Goal: Complete application form

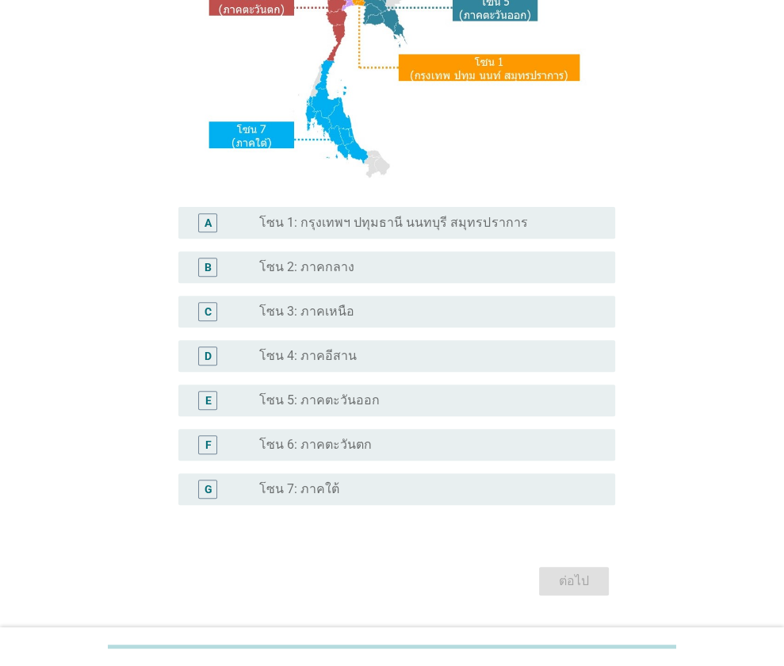
scroll to position [279, 0]
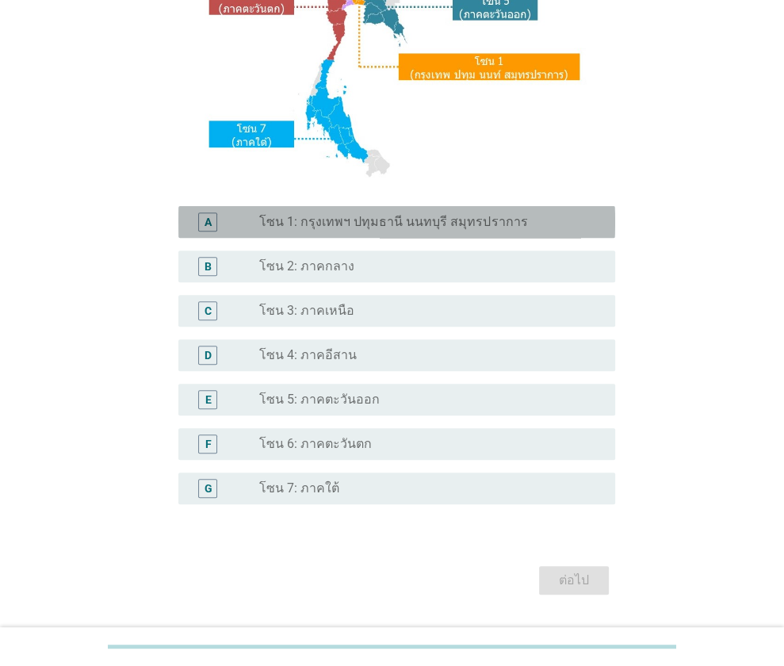
click at [440, 216] on label "โซน 1: กรุงเทพฯ ปทุมธานี นนทบุรี สมุทรปราการ" at bounding box center [393, 222] width 268 height 16
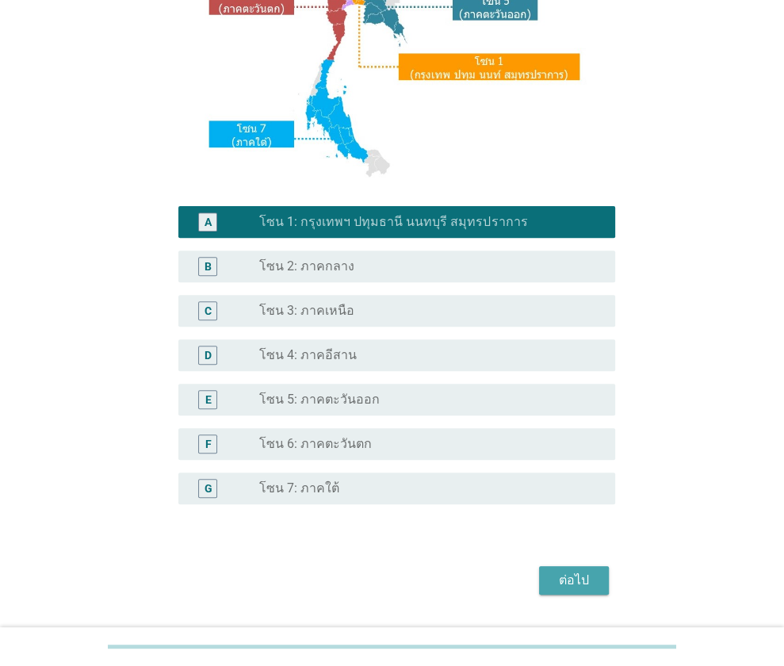
click at [586, 576] on div "ต่อไป" at bounding box center [574, 580] width 44 height 19
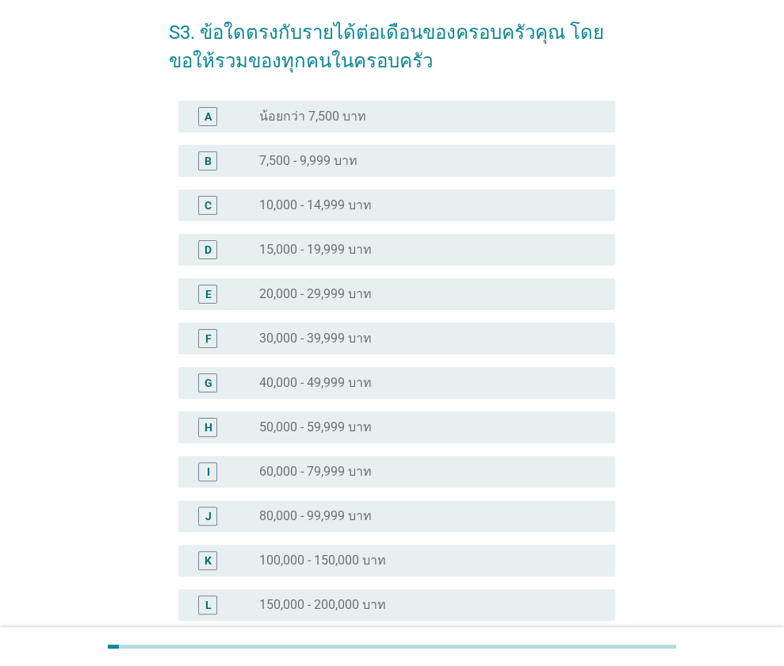
scroll to position [82, 0]
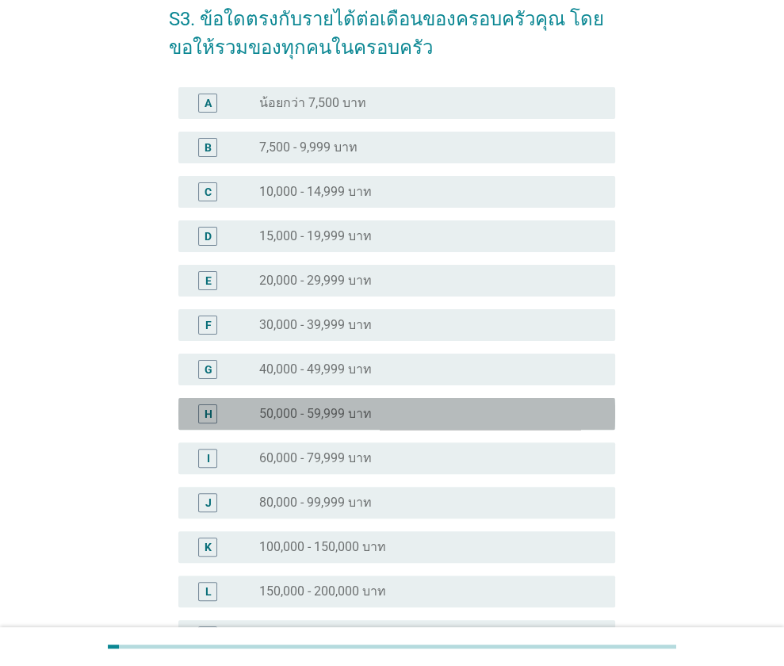
click at [419, 411] on div "radio_button_unchecked 50,000 - 59,999 บาท" at bounding box center [424, 414] width 331 height 16
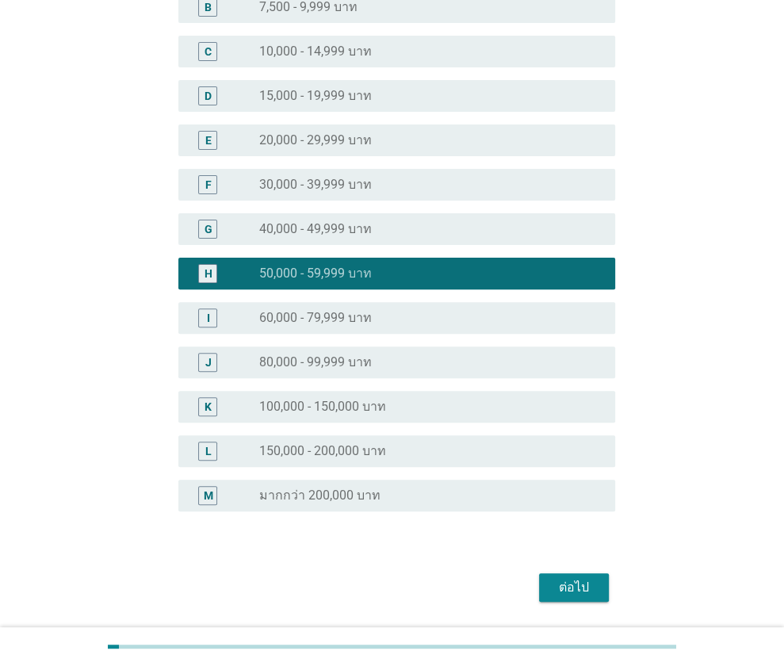
scroll to position [227, 0]
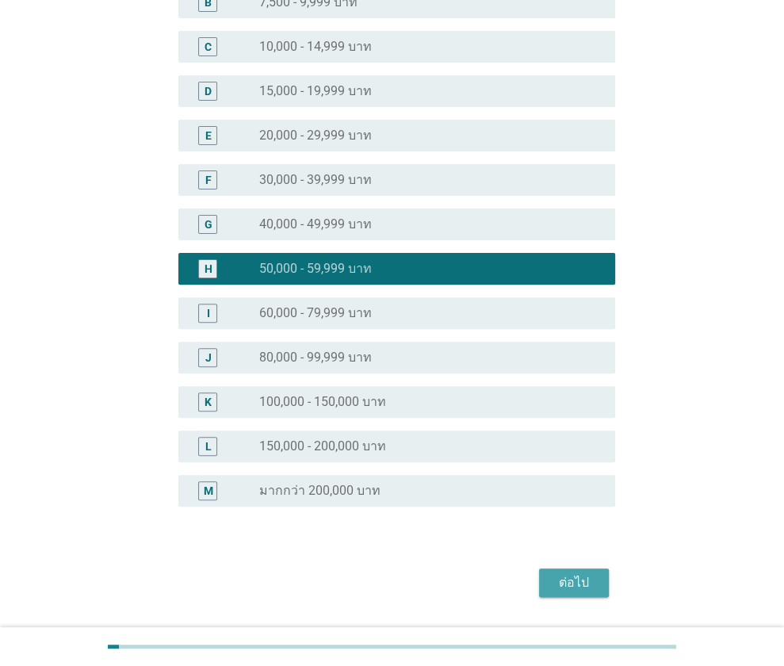
click at [573, 581] on div "ต่อไป" at bounding box center [574, 582] width 44 height 19
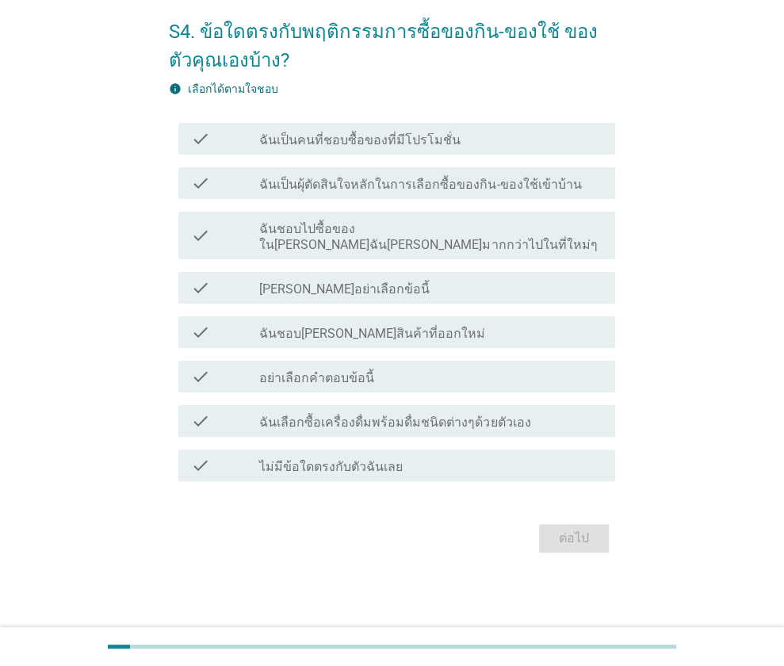
scroll to position [0, 0]
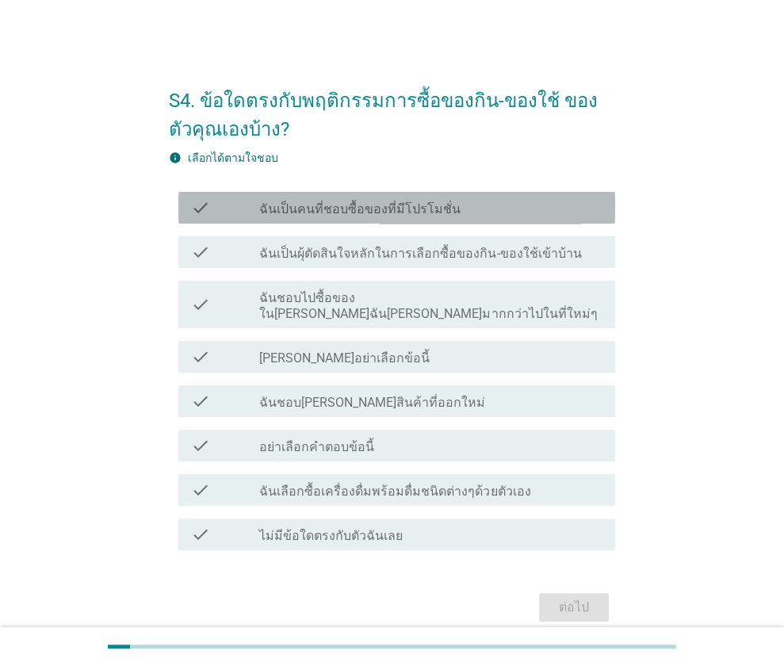
click at [480, 205] on div "check_box_outline_blank ฉันเป็นคนที่ชอบซื้อของที่มีโปรโมชั่น" at bounding box center [430, 207] width 343 height 19
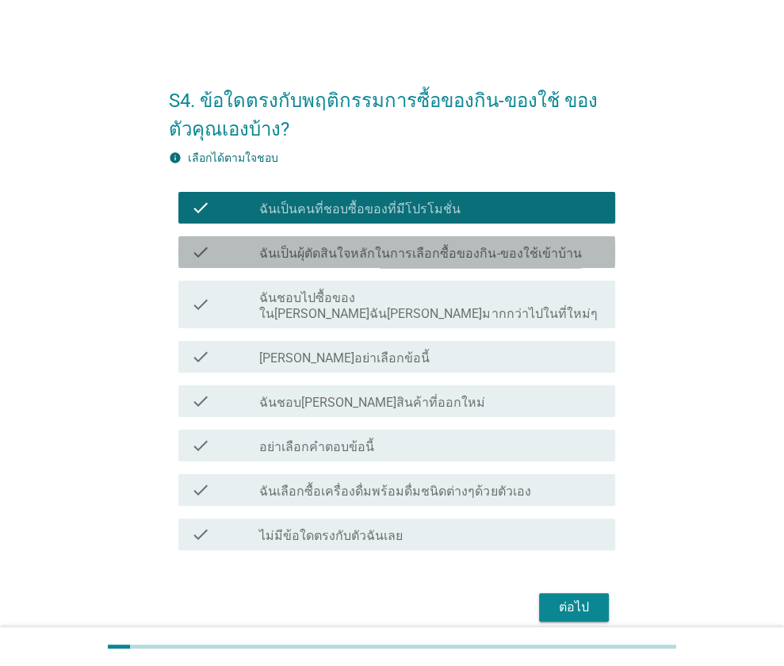
click at [457, 246] on label "ฉันเป็นผุ้ตัดสินใจหลักในการเลือกซื้อของกิน-ของใช้เข้าบ้าน" at bounding box center [420, 254] width 322 height 16
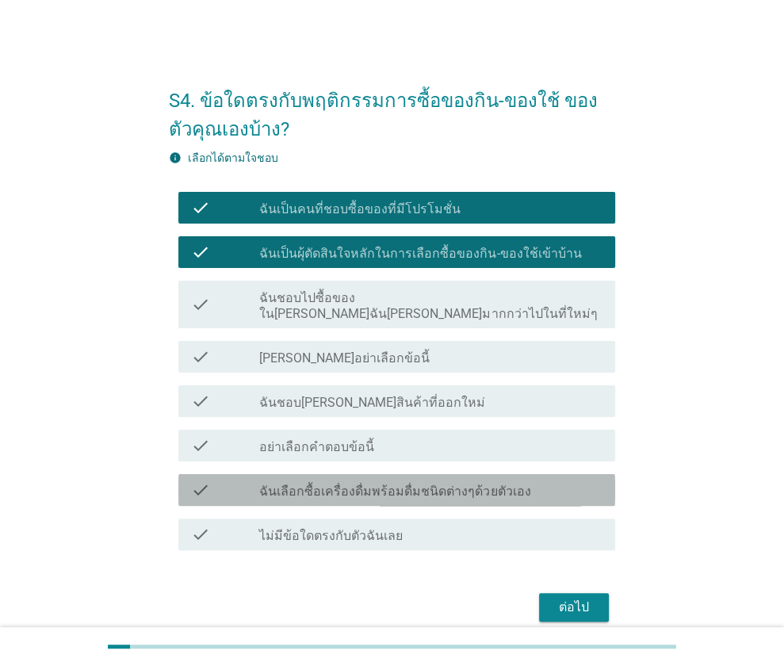
click at [405, 484] on label "ฉันเลือกซื้อเครื่องดื่มพร้อมดื่มชนิดต่างๆด้วยตัวเอง" at bounding box center [394, 492] width 271 height 16
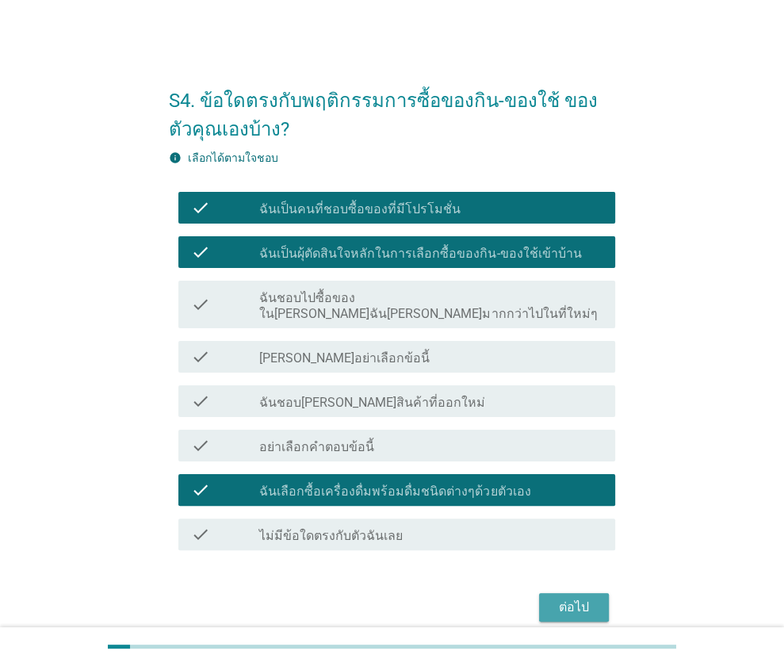
click at [578, 598] on div "ต่อไป" at bounding box center [574, 607] width 44 height 19
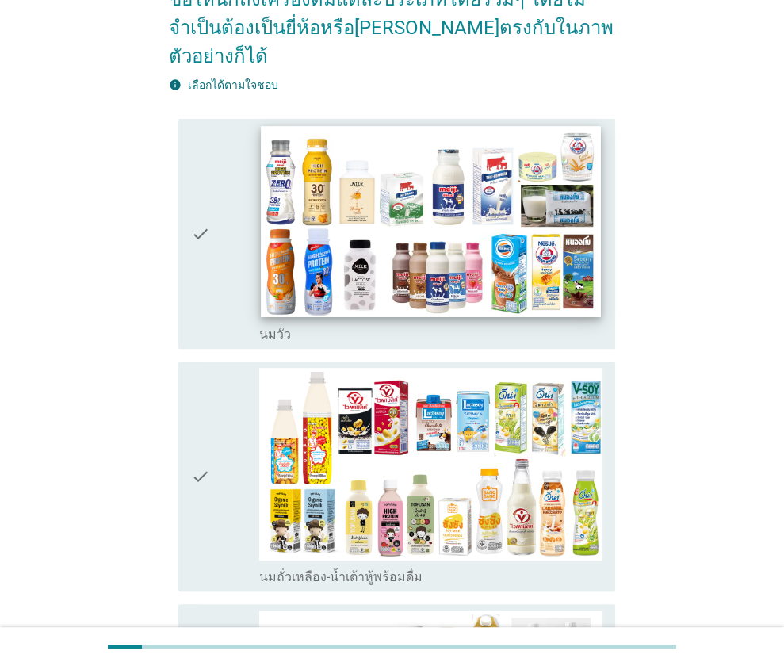
scroll to position [190, 0]
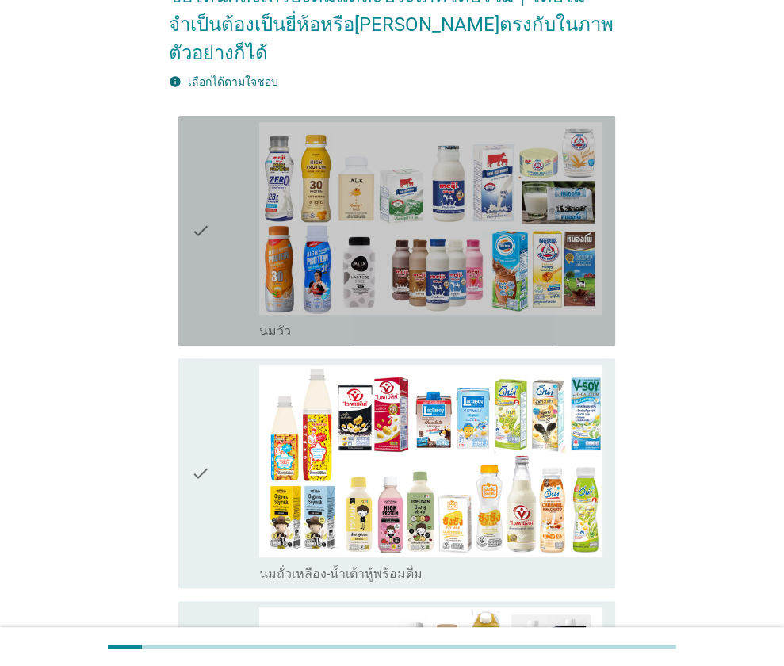
click at [216, 256] on div "check" at bounding box center [225, 230] width 69 height 217
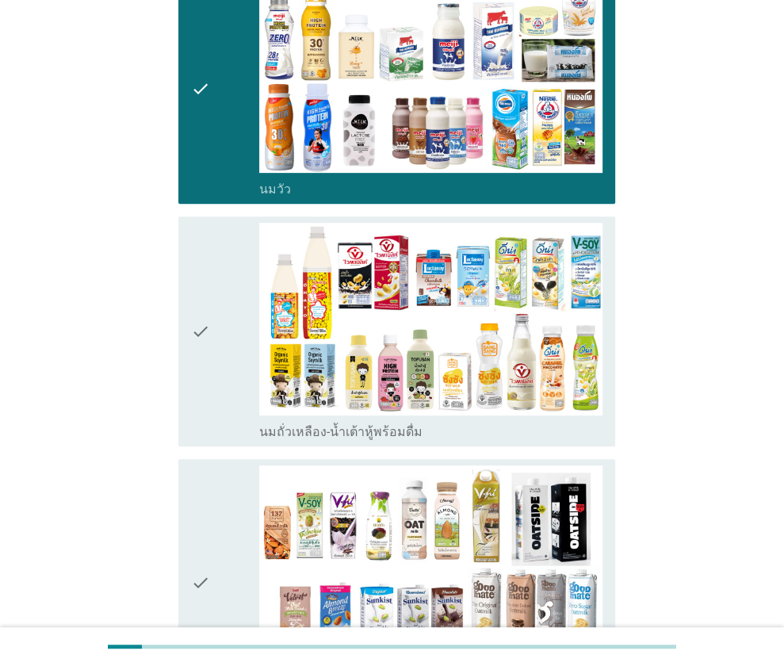
scroll to position [335, 0]
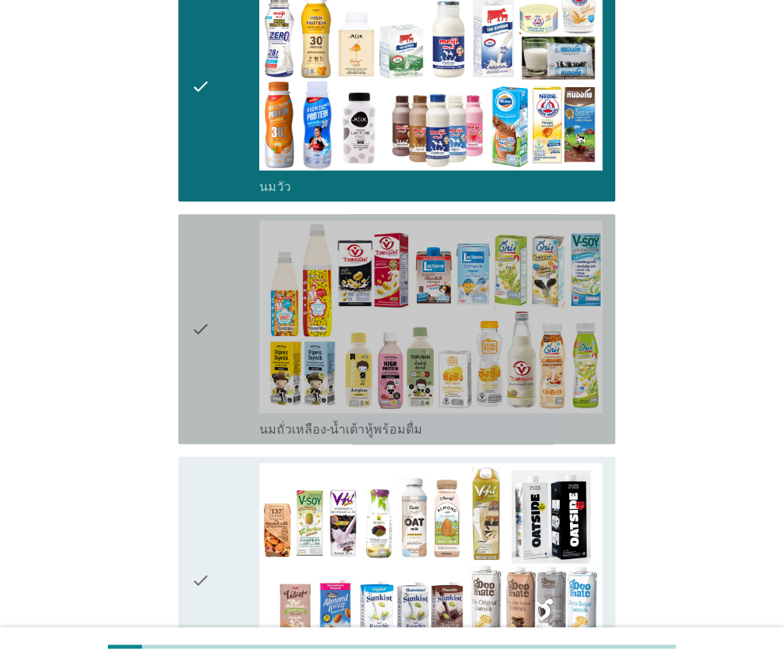
click at [220, 361] on div "check" at bounding box center [225, 328] width 69 height 217
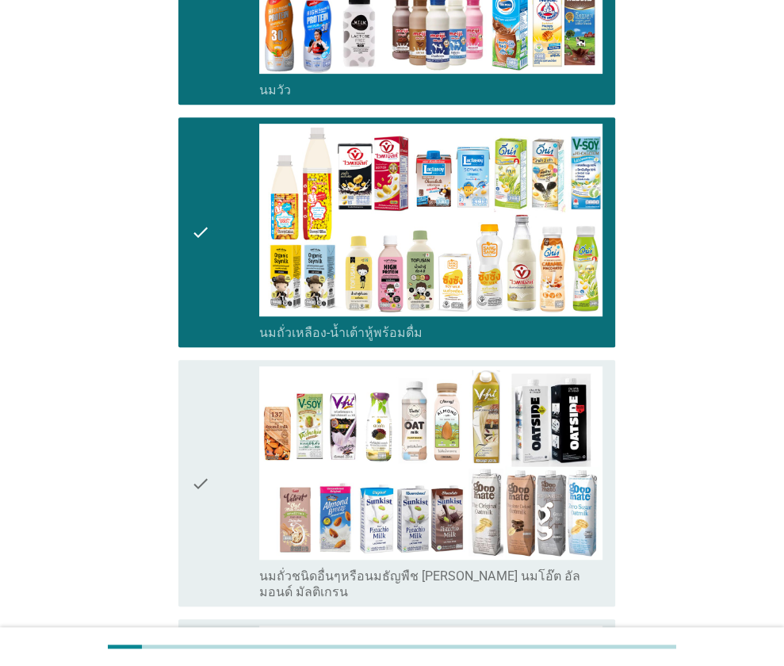
scroll to position [433, 0]
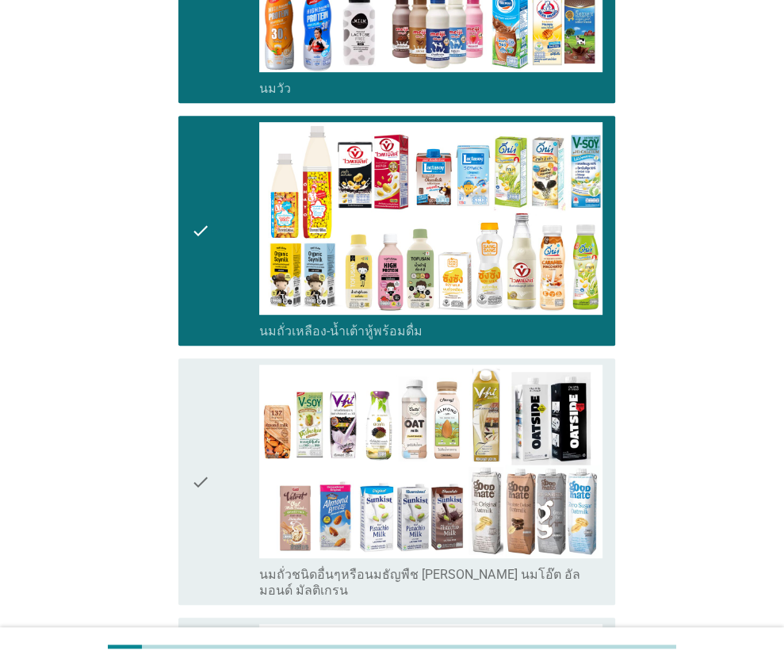
click at [231, 450] on div "check" at bounding box center [225, 481] width 69 height 233
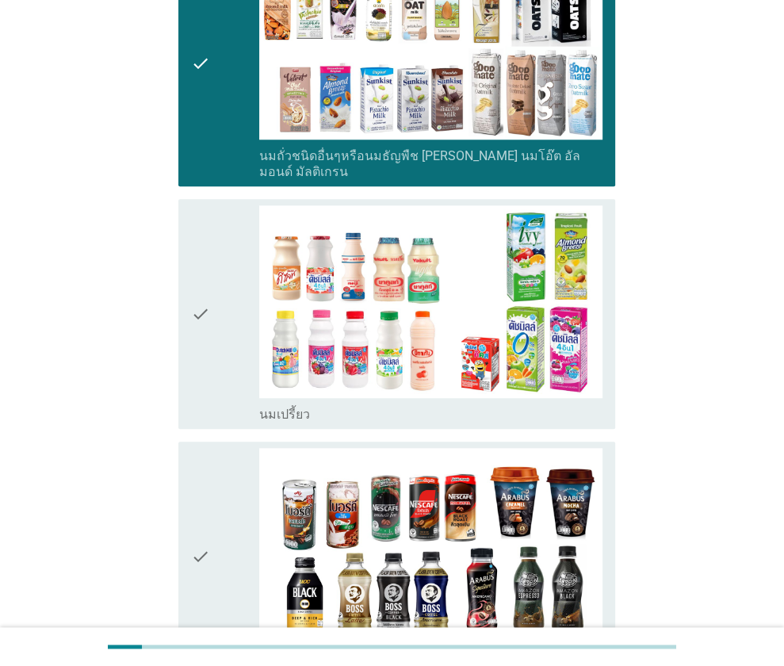
scroll to position [862, 0]
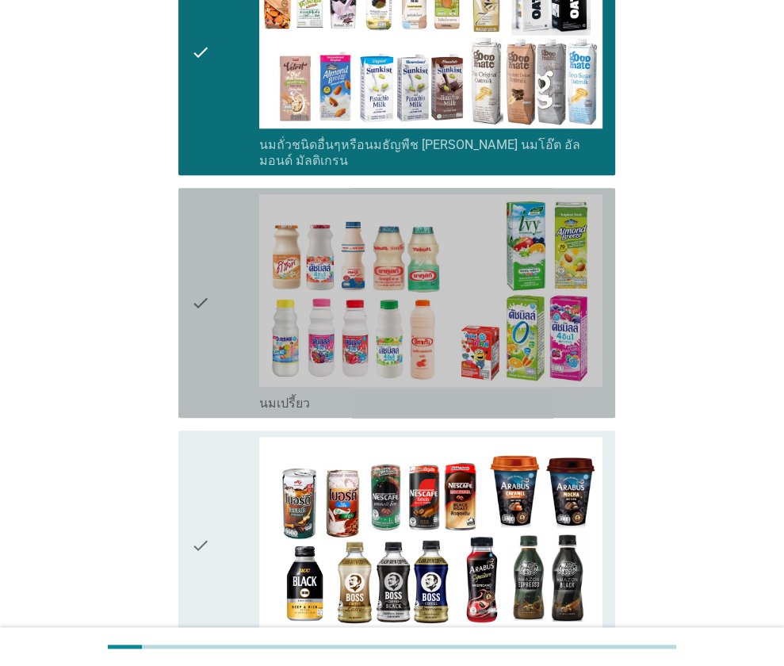
click at [224, 343] on div "check" at bounding box center [225, 302] width 69 height 217
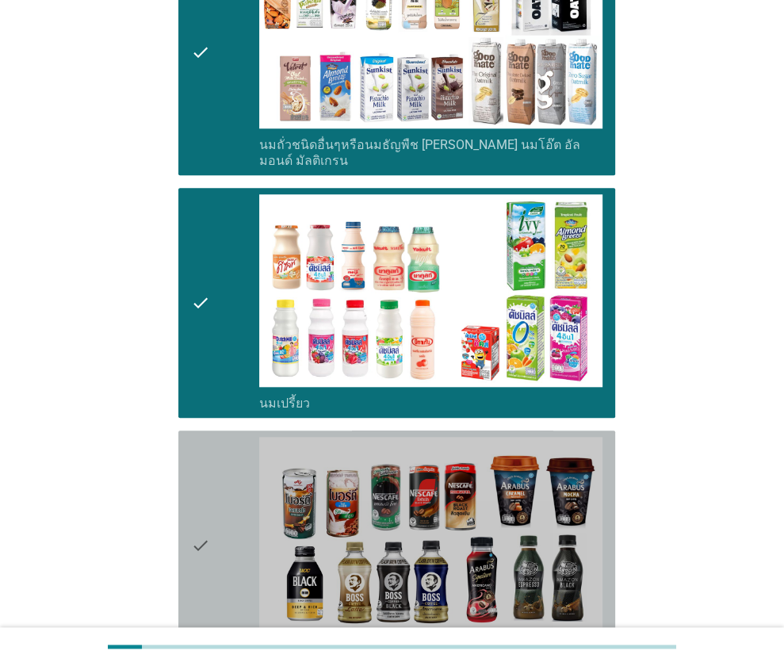
click at [231, 440] on div "check" at bounding box center [225, 545] width 69 height 217
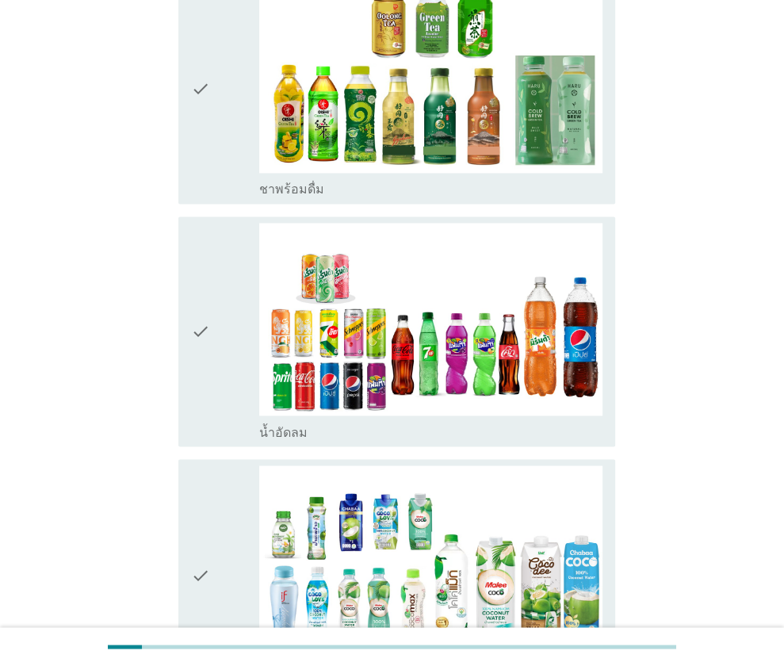
scroll to position [1562, 0]
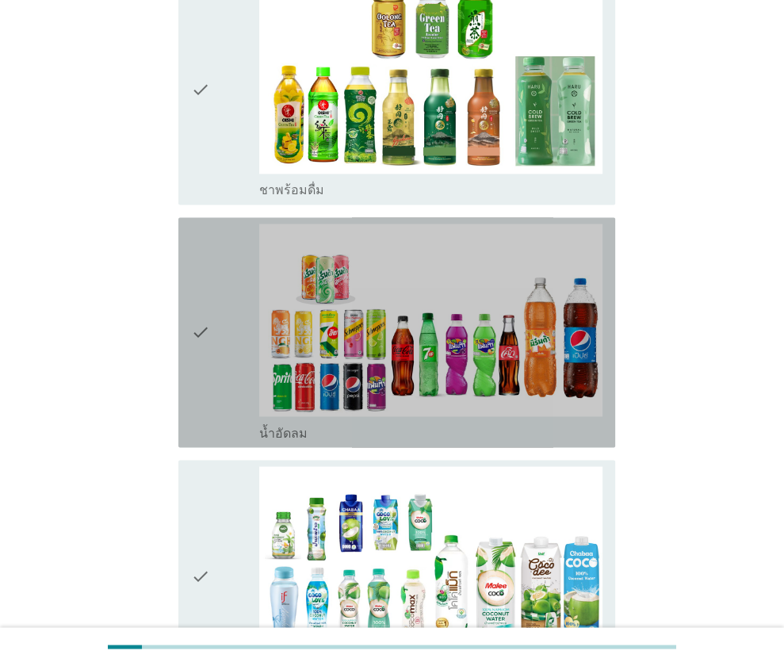
click at [237, 262] on div "check" at bounding box center [225, 332] width 69 height 217
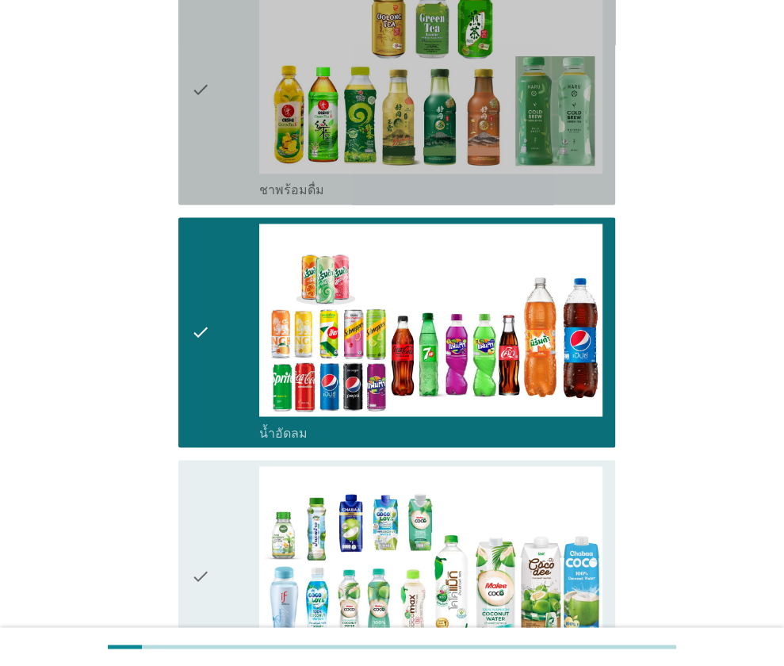
click at [201, 69] on icon "check" at bounding box center [200, 89] width 19 height 217
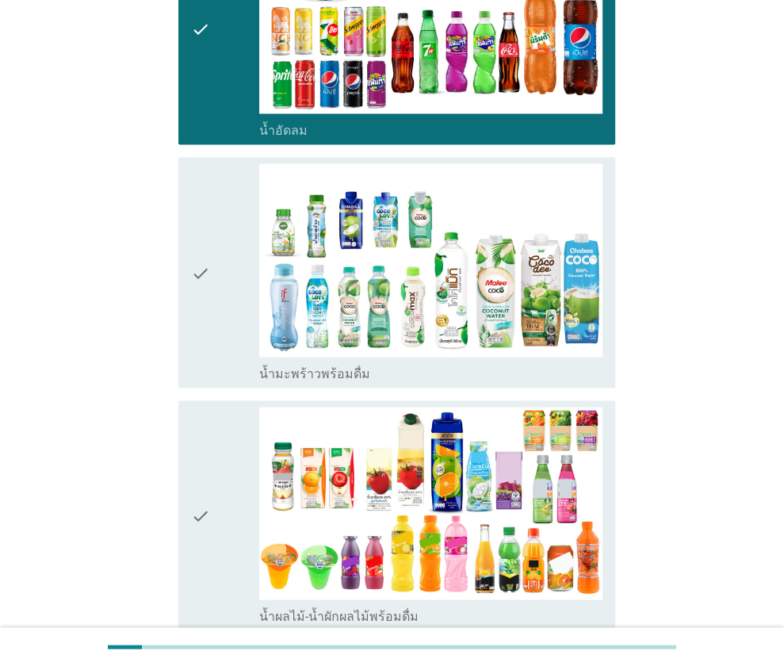
scroll to position [1869, 0]
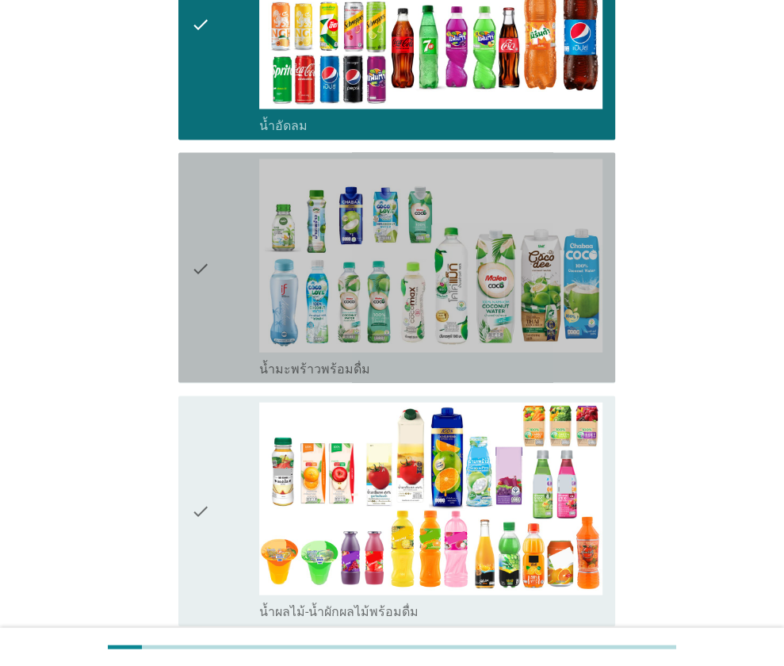
click at [206, 283] on icon "check" at bounding box center [200, 267] width 19 height 217
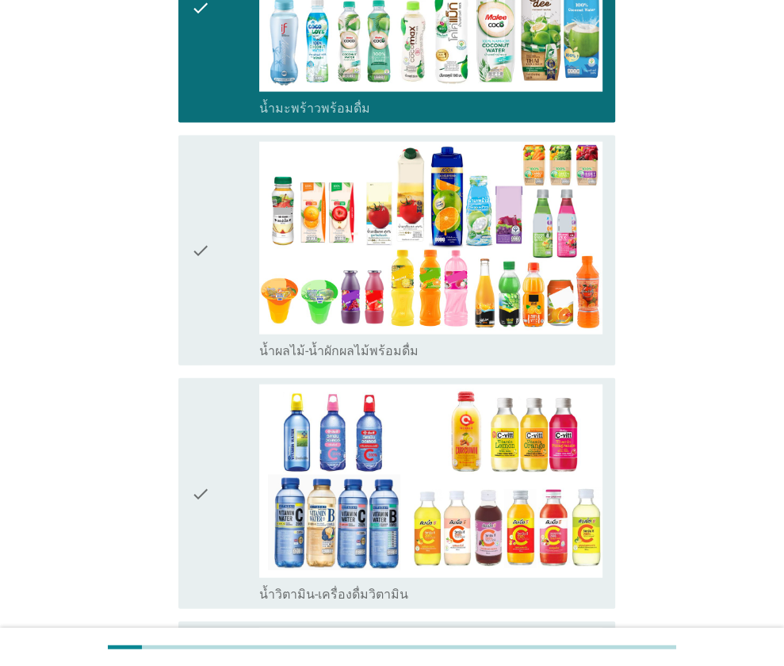
scroll to position [2131, 0]
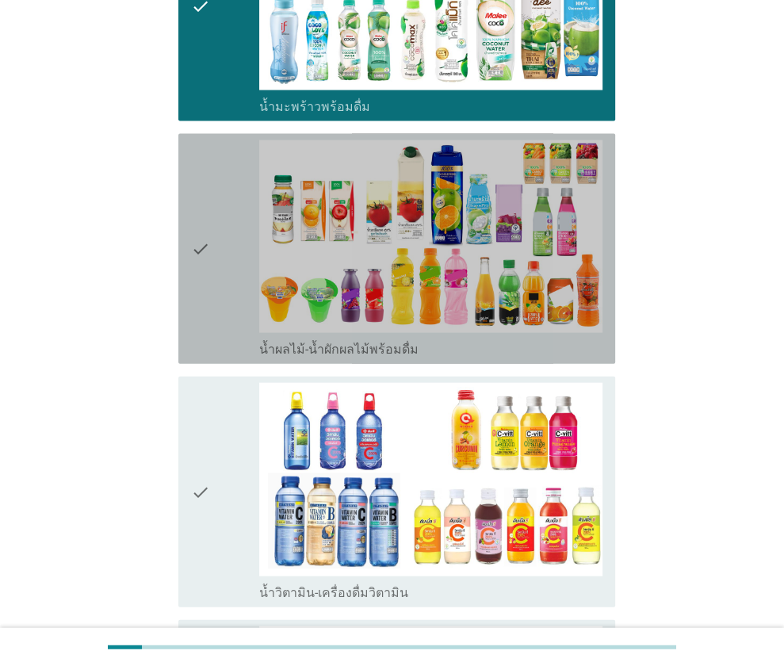
click at [206, 283] on icon "check" at bounding box center [200, 248] width 19 height 217
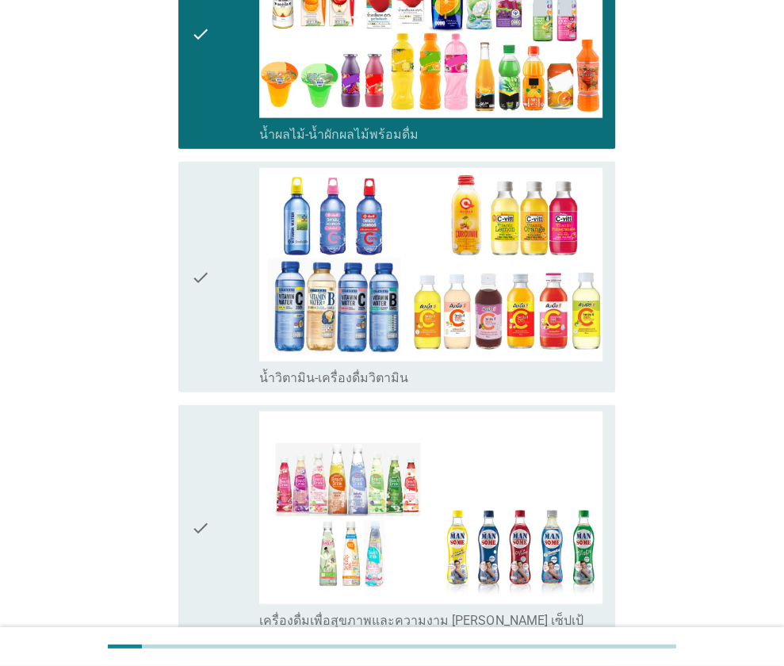
scroll to position [2346, 0]
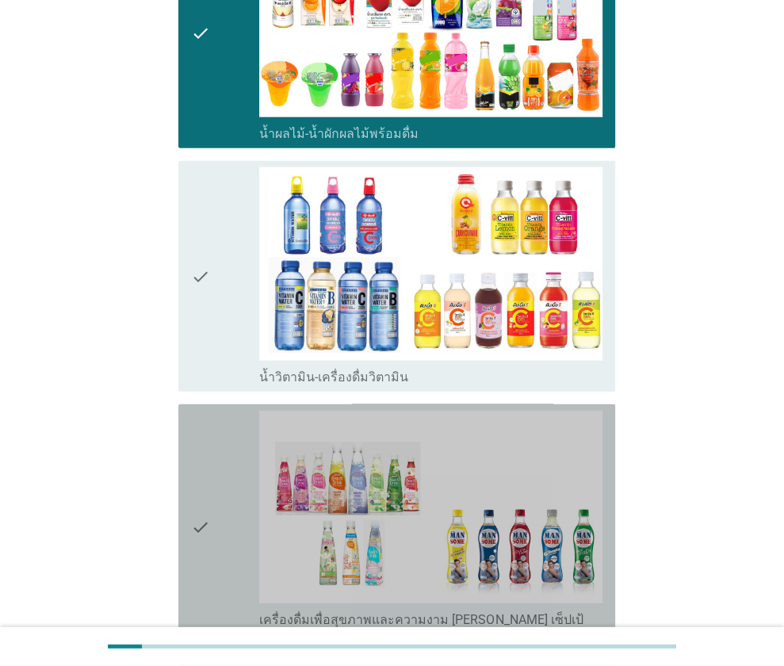
click at [239, 430] on div "check" at bounding box center [225, 527] width 69 height 233
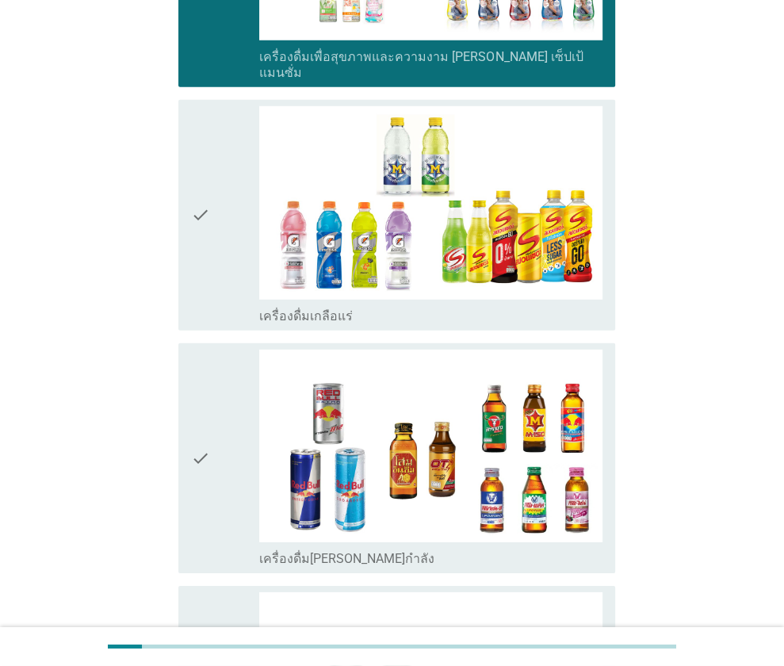
scroll to position [3222, 0]
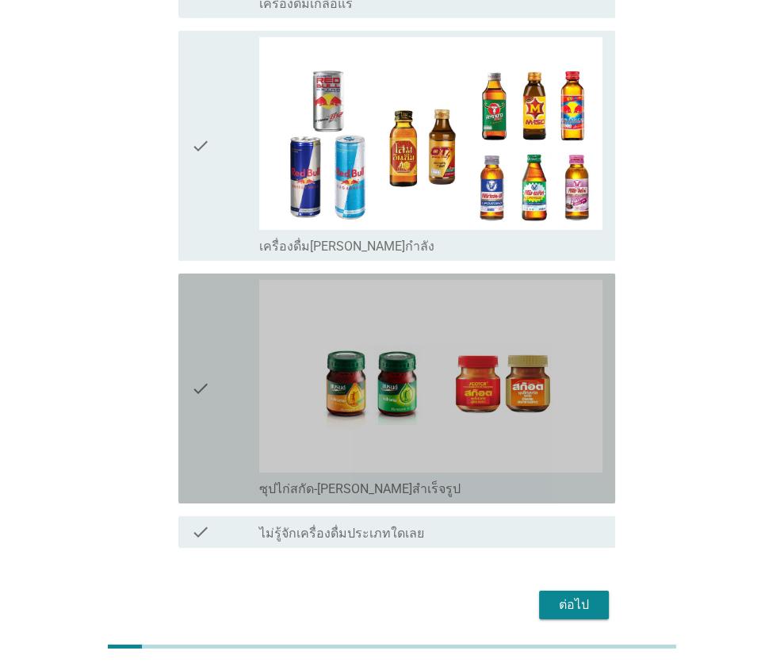
click at [211, 389] on div "check" at bounding box center [225, 388] width 69 height 217
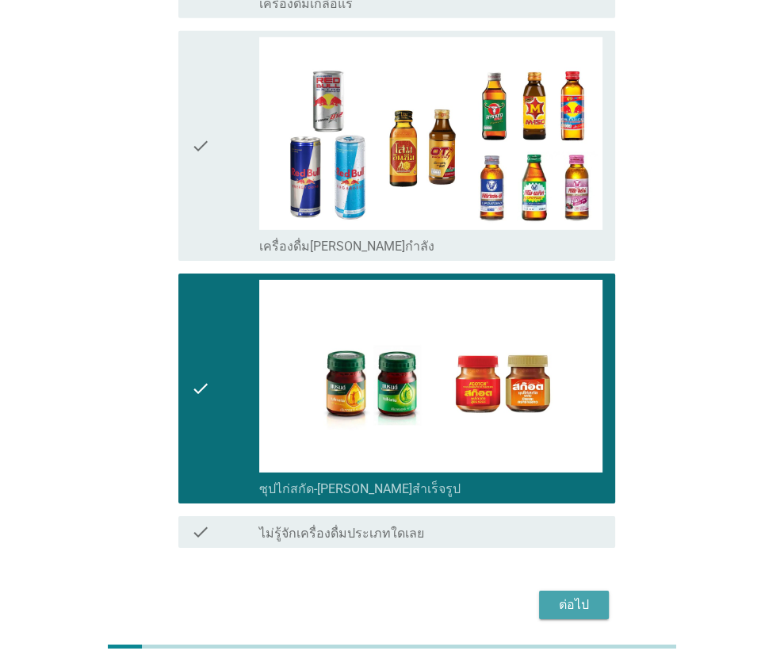
click at [579, 595] on div "ต่อไป" at bounding box center [574, 604] width 44 height 19
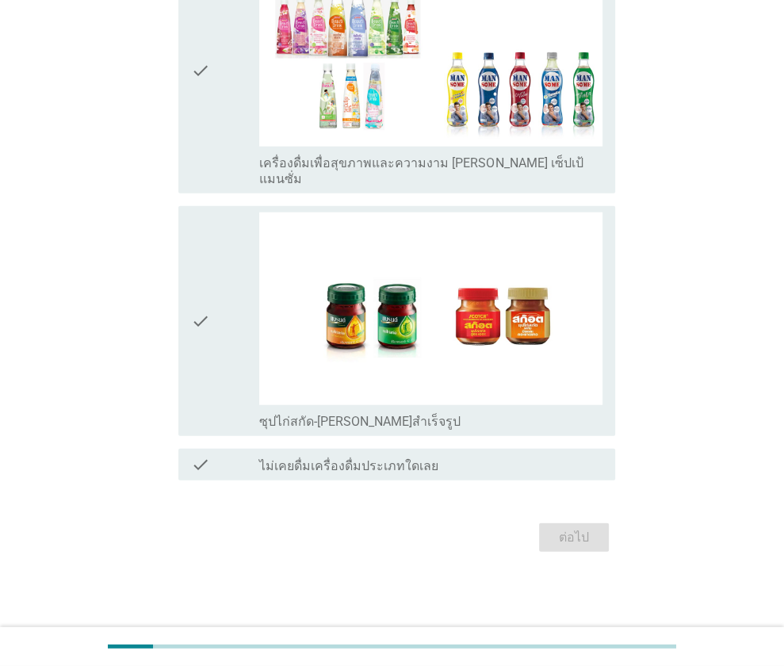
scroll to position [0, 0]
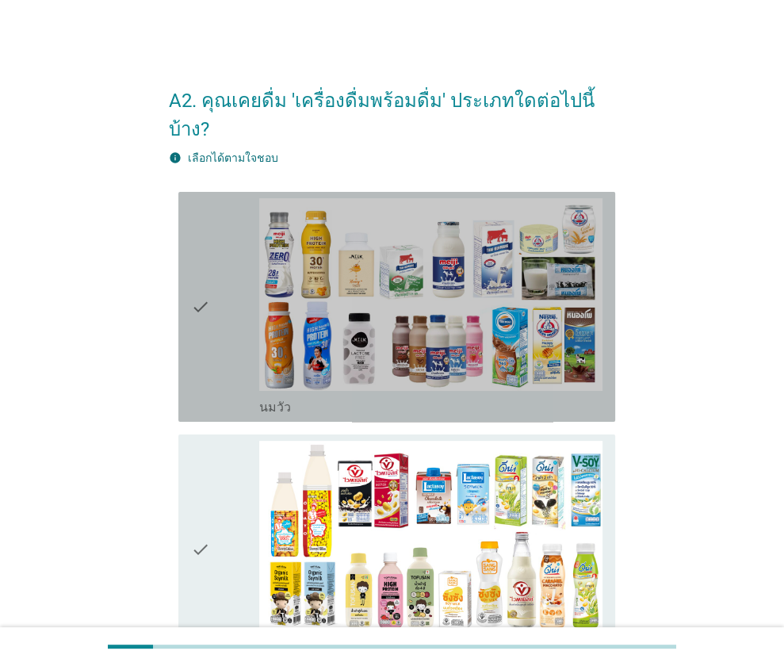
click at [187, 284] on div "check check_box_outline_blank [PERSON_NAME]" at bounding box center [396, 307] width 437 height 230
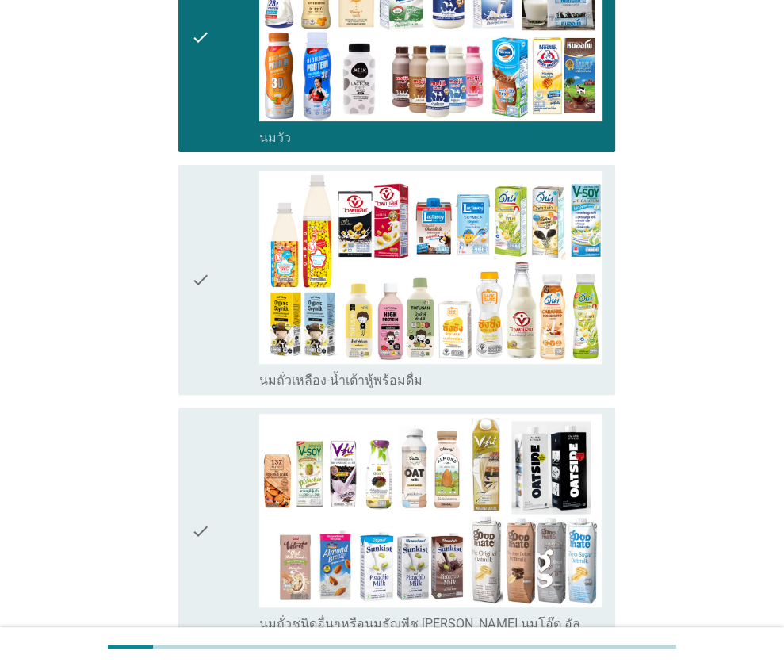
scroll to position [270, 0]
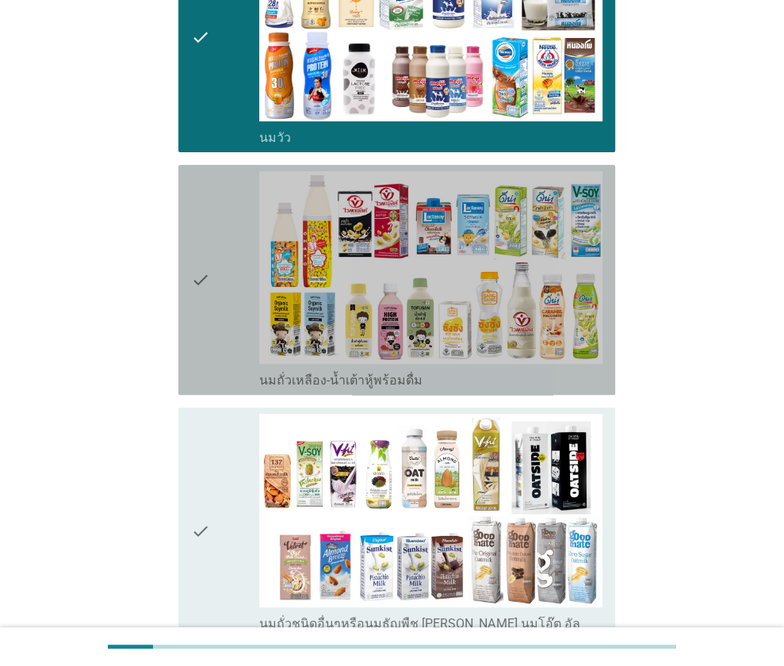
click at [189, 297] on div "check check_box_outline_blank นมถั่วเหลือง-น้ำเต้าหู้พร้อมดื่ม" at bounding box center [396, 280] width 437 height 230
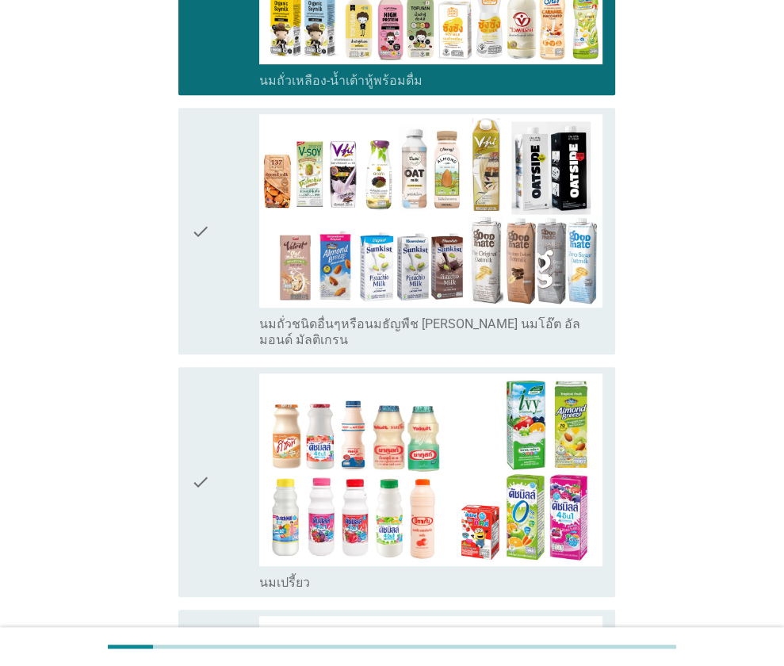
scroll to position [574, 0]
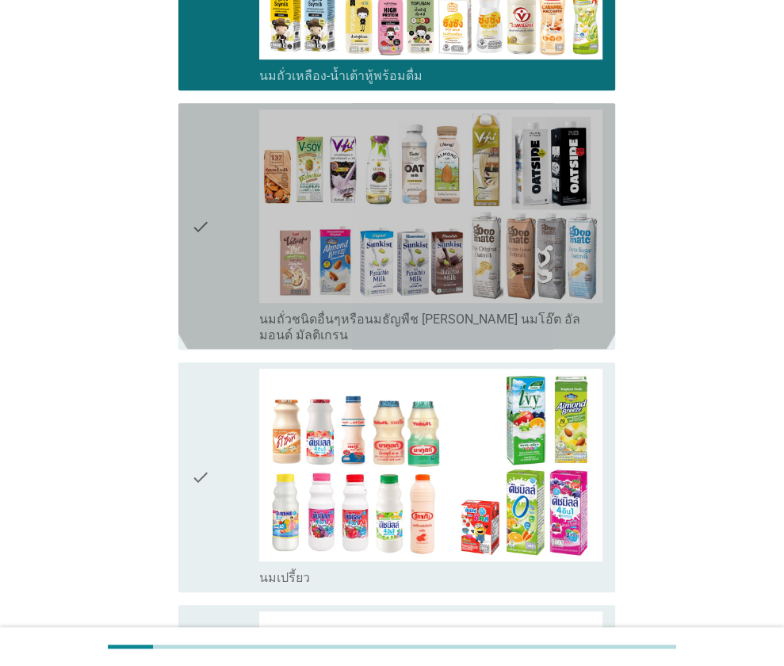
click at [238, 239] on div "check" at bounding box center [225, 225] width 69 height 233
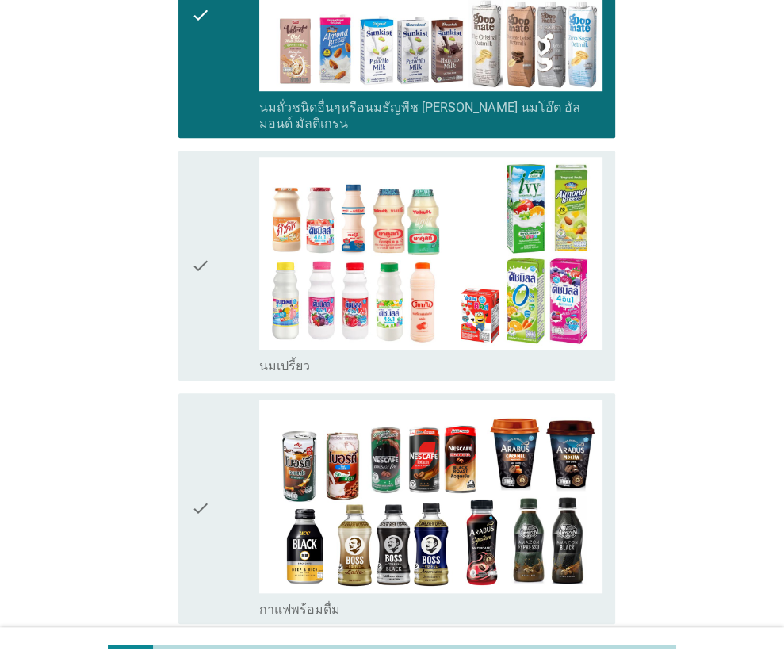
scroll to position [793, 0]
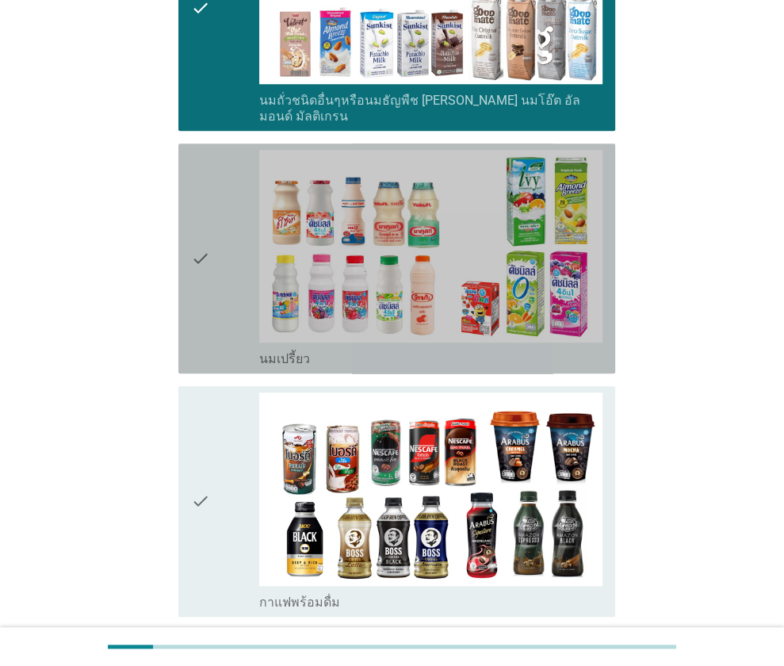
click at [225, 276] on div "check" at bounding box center [225, 258] width 69 height 217
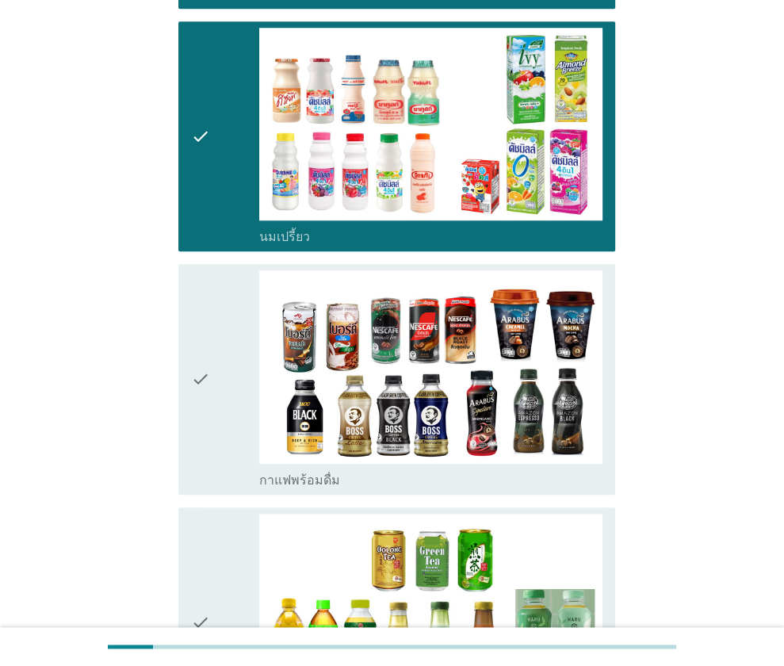
scroll to position [924, 0]
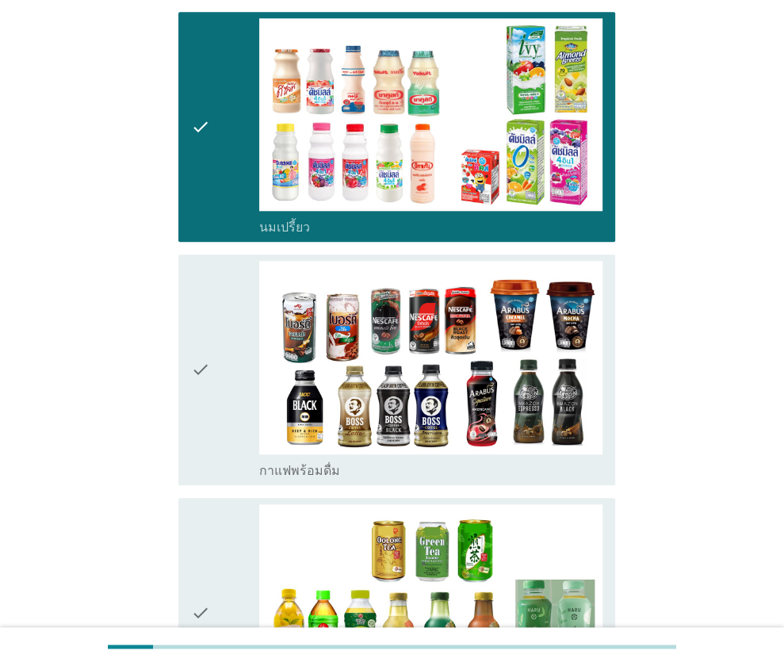
click at [225, 276] on div "check" at bounding box center [225, 369] width 69 height 217
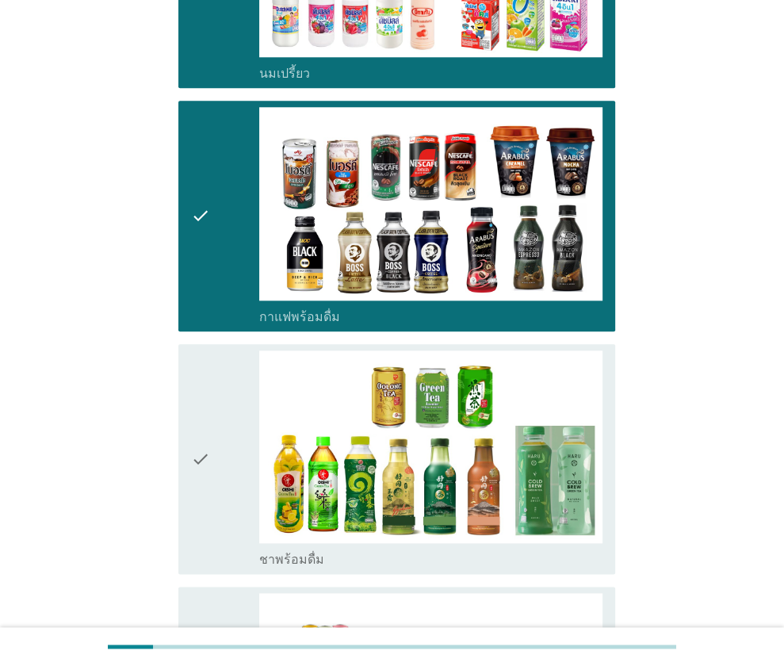
scroll to position [1108, 0]
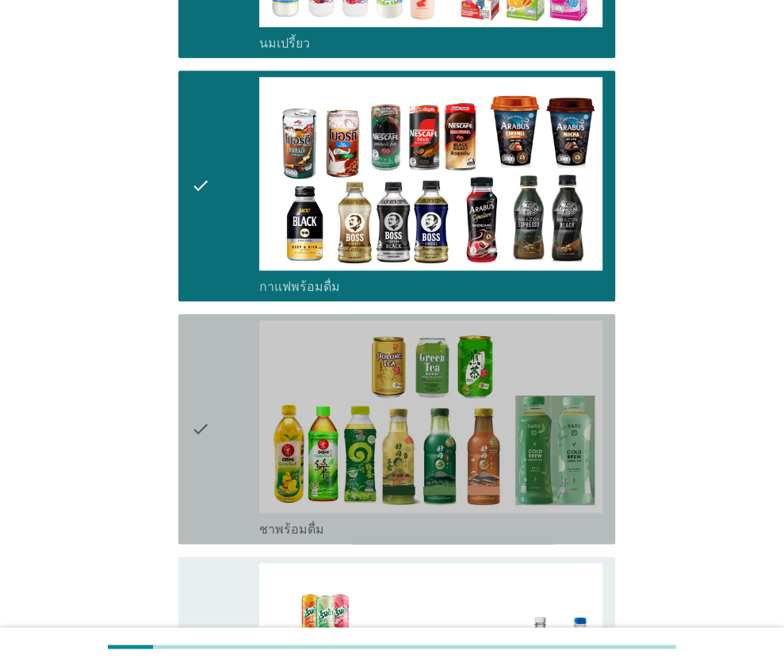
click at [185, 418] on div "check check_box_outline_blank ชาพร้อมดื่ม" at bounding box center [396, 429] width 437 height 230
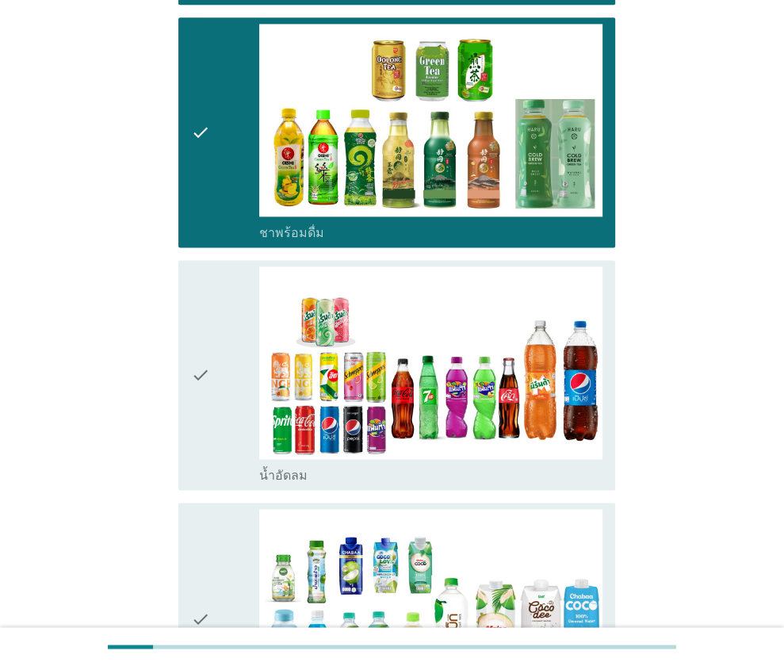
scroll to position [1405, 0]
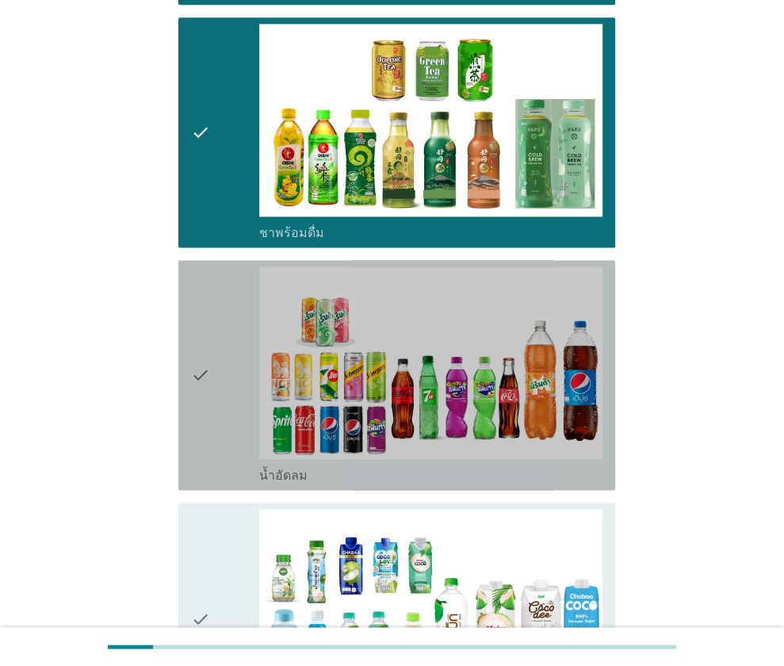
click at [219, 323] on div "check" at bounding box center [225, 374] width 69 height 217
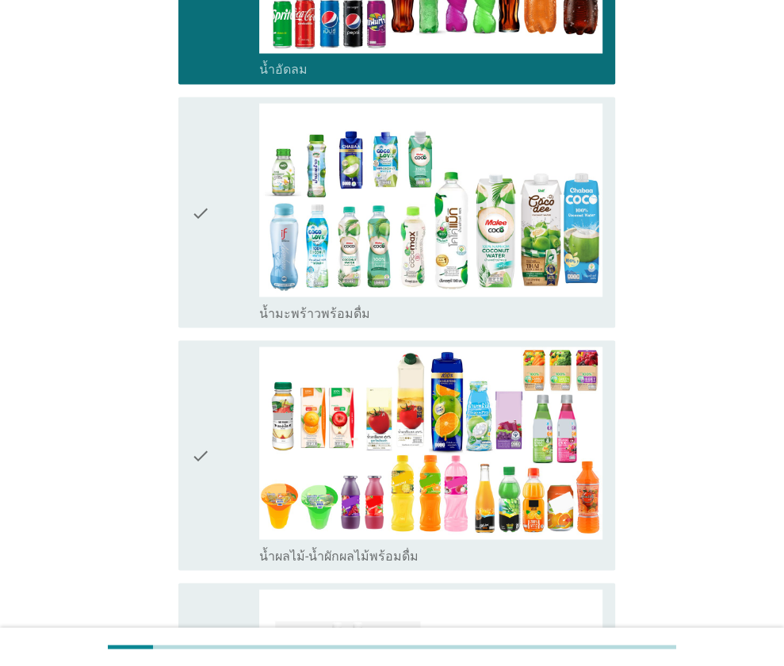
scroll to position [1814, 0]
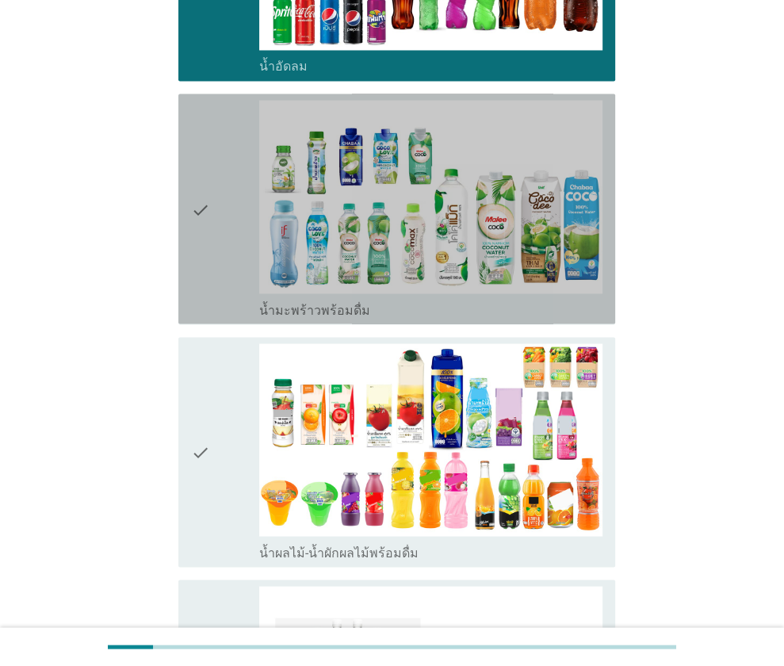
click at [228, 201] on div "check" at bounding box center [225, 208] width 69 height 217
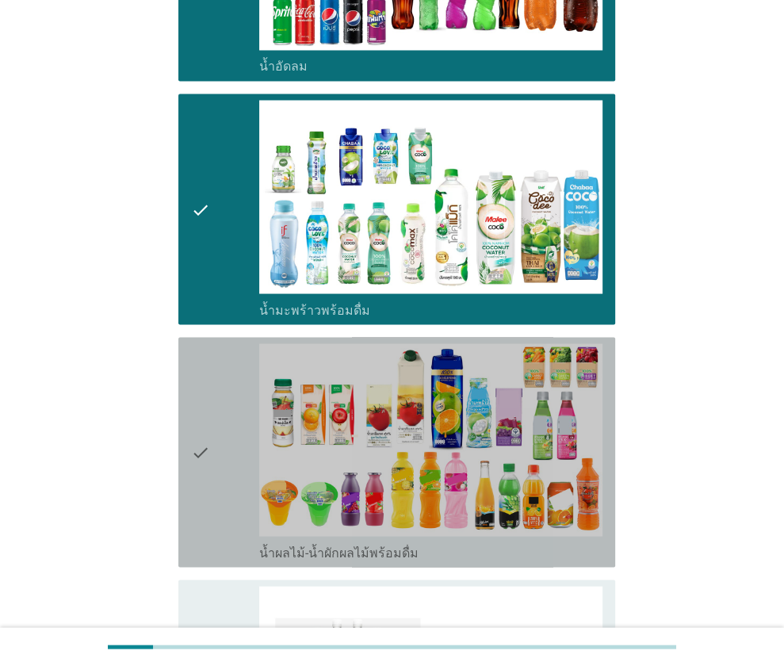
click at [216, 343] on div "check" at bounding box center [225, 451] width 69 height 217
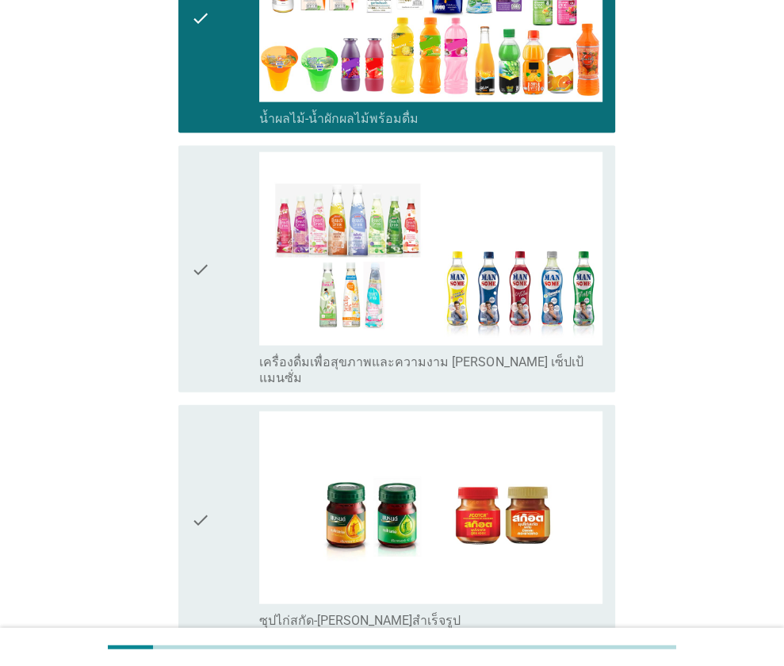
scroll to position [2380, 0]
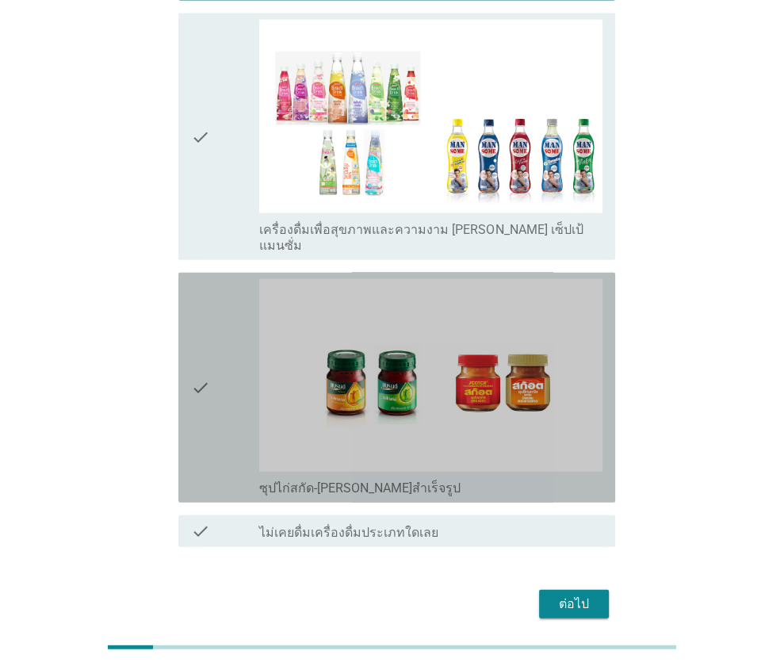
click at [197, 316] on icon "check" at bounding box center [200, 387] width 19 height 217
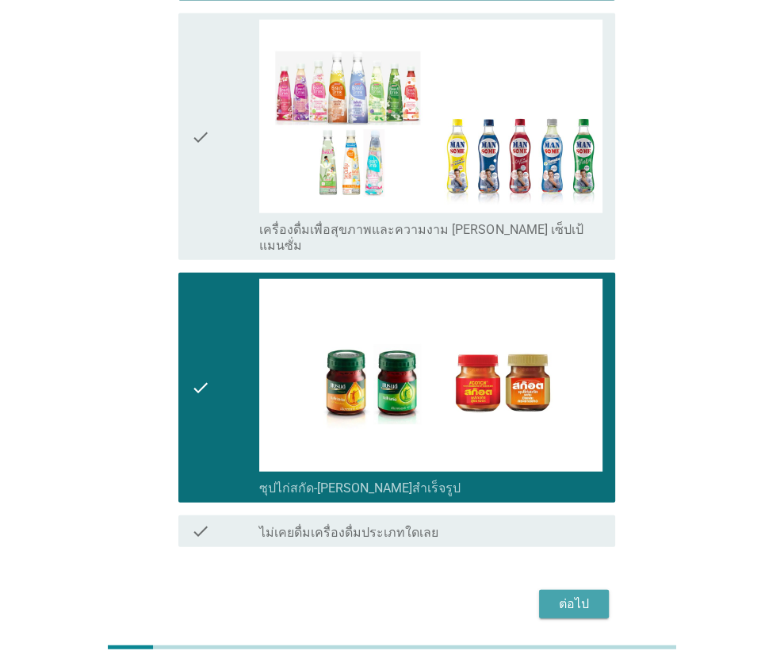
click at [573, 595] on div "ต่อไป" at bounding box center [574, 604] width 44 height 19
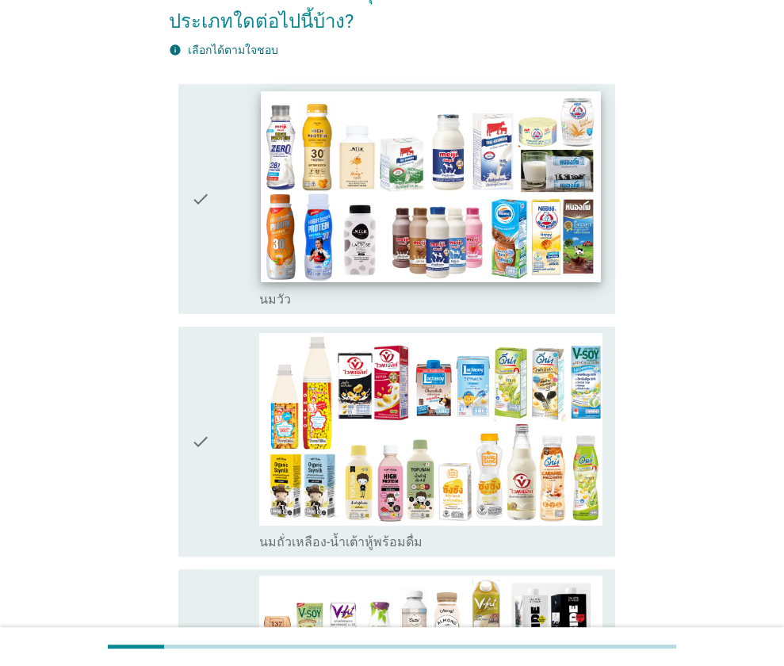
scroll to position [120, 0]
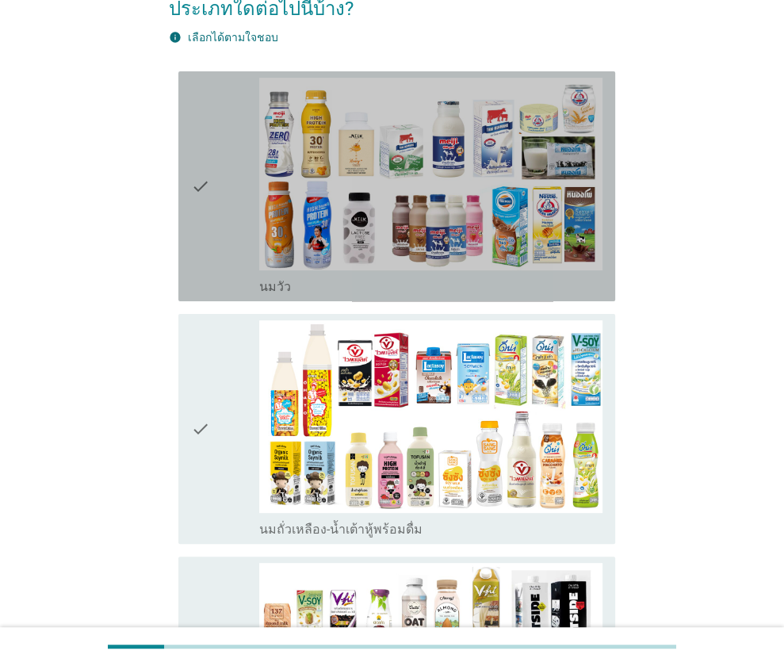
click at [181, 236] on div "check check_box_outline_blank [PERSON_NAME]" at bounding box center [396, 186] width 437 height 230
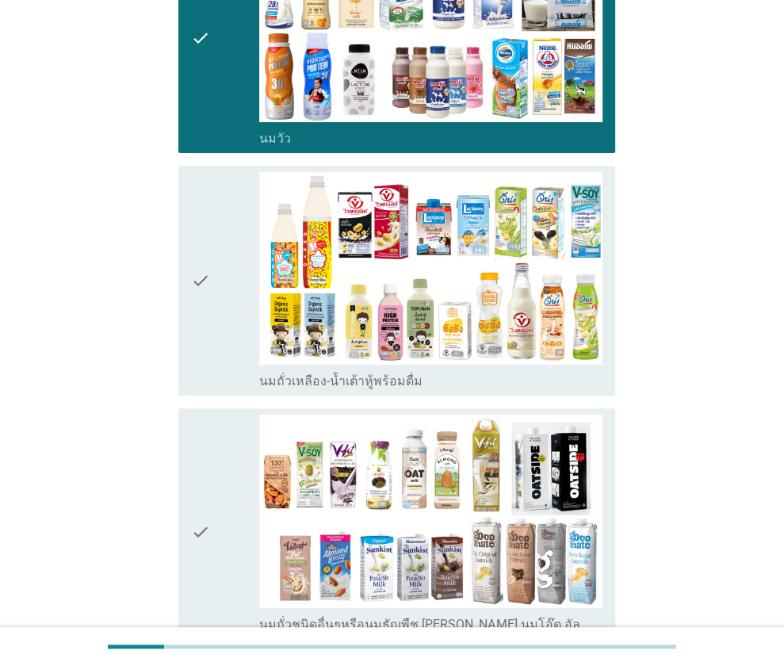
scroll to position [270, 0]
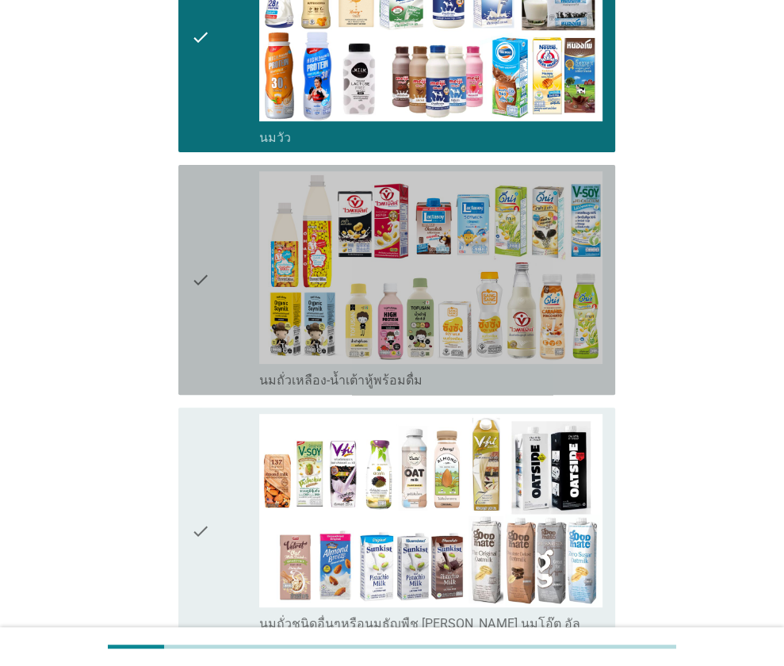
click at [232, 324] on div "check" at bounding box center [225, 279] width 69 height 217
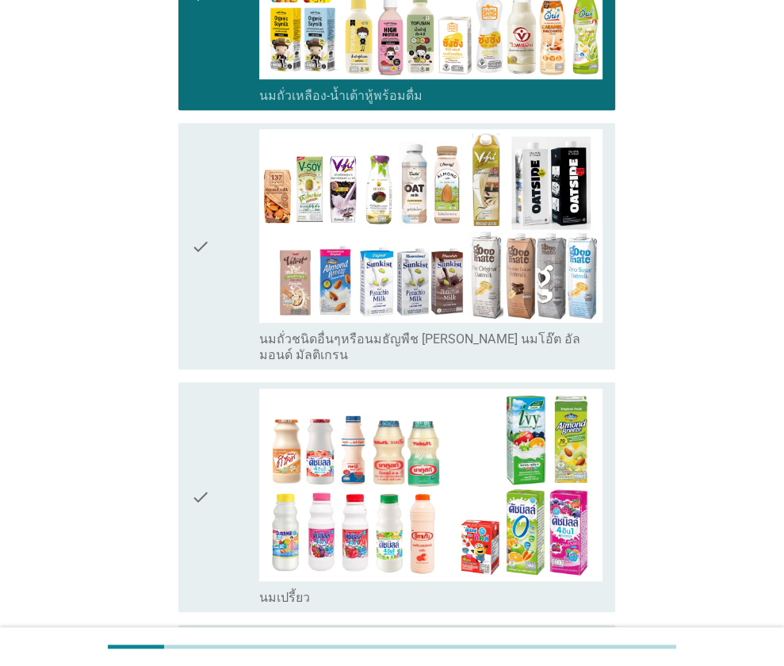
scroll to position [561, 0]
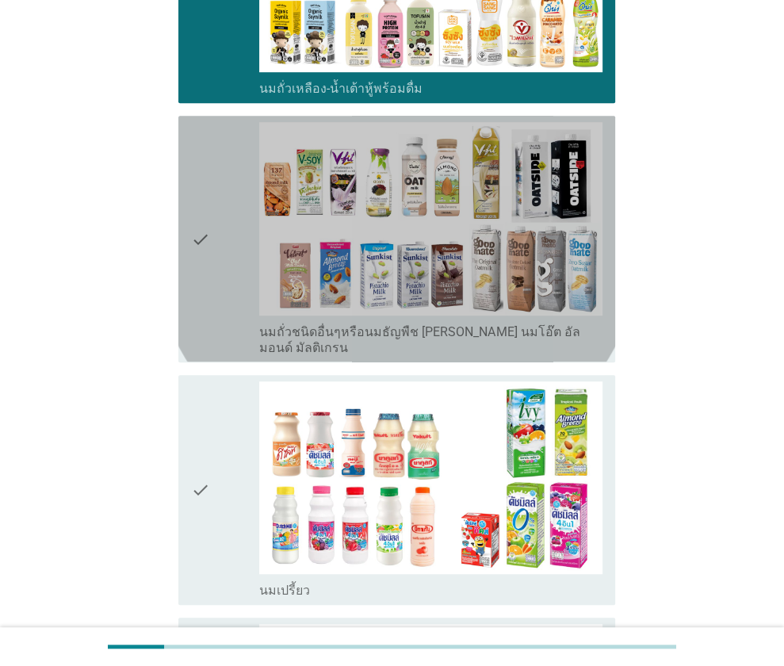
click at [231, 330] on div "check" at bounding box center [225, 238] width 69 height 233
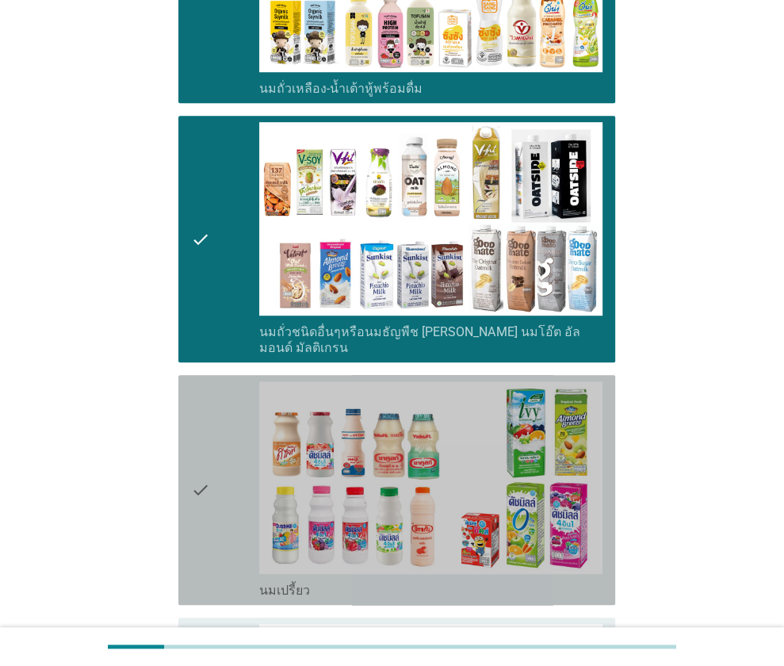
click at [222, 440] on div "check" at bounding box center [225, 489] width 69 height 217
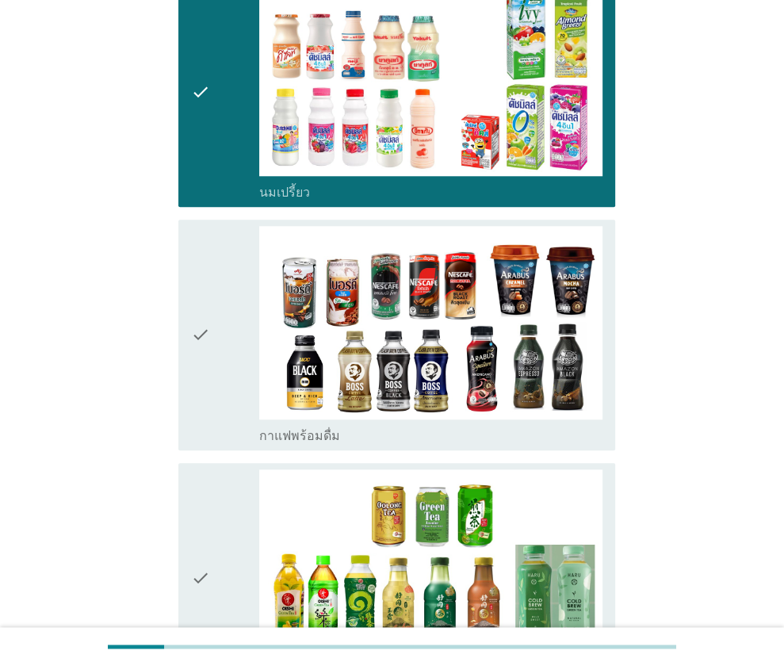
scroll to position [961, 0]
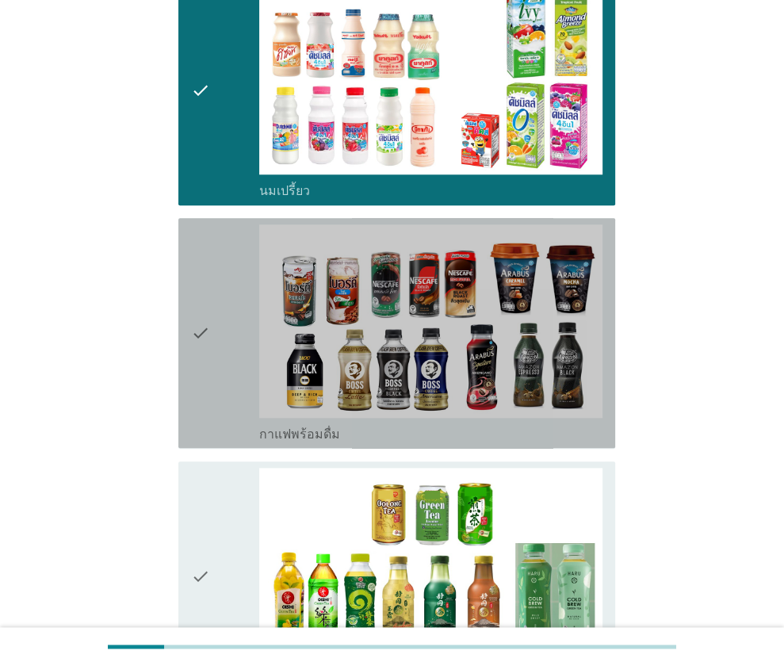
click at [221, 356] on div "check" at bounding box center [225, 332] width 69 height 217
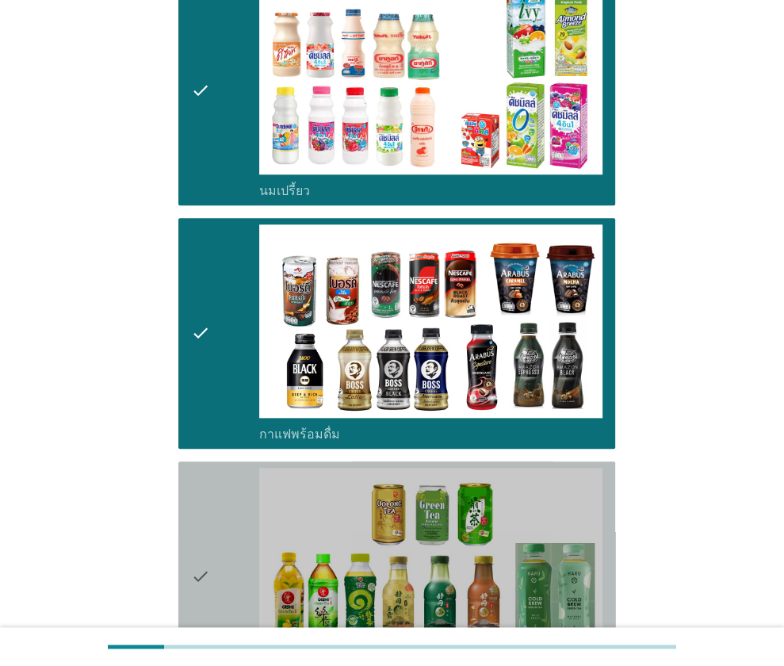
click at [216, 517] on div "check" at bounding box center [225, 576] width 69 height 217
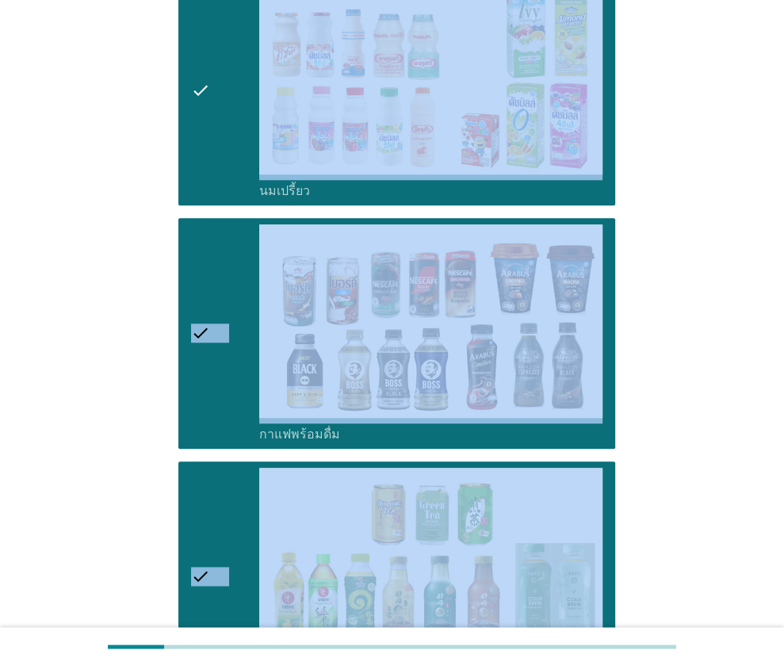
scroll to position [885, 0]
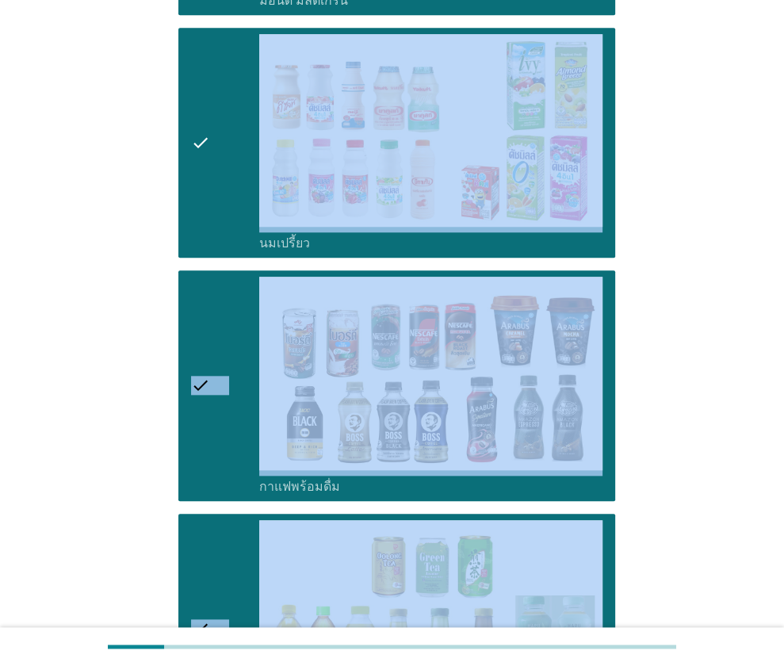
drag, startPoint x: 216, startPoint y: 517, endPoint x: 315, endPoint y: -20, distance: 545.7
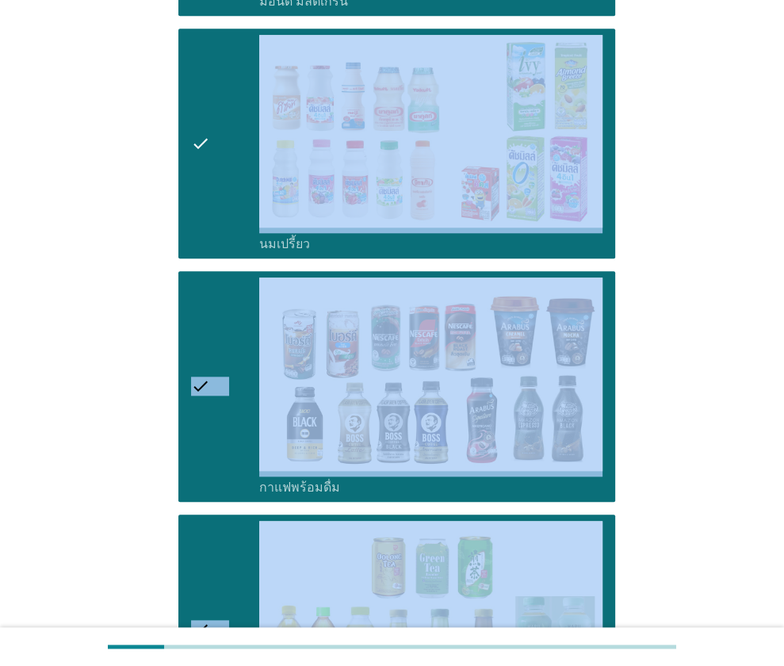
click at [315, 0] on html "A3. ใน 6 เดือนที่ผ่านมา คุณดื่ม 'เครื่องดื่มพร้อมดื่ม' ประเภทใดต่อไปนี้บ้าง? in…" at bounding box center [392, 499] width 784 height 2814
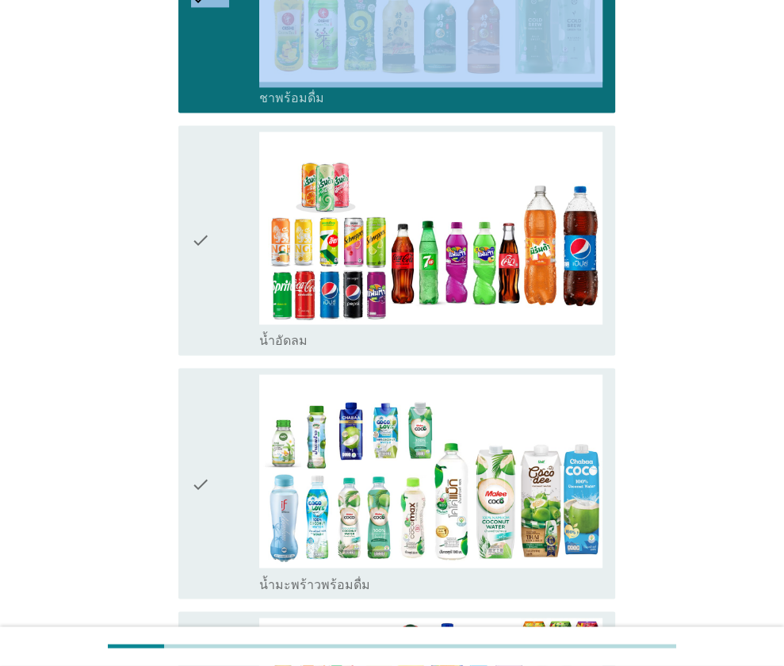
scroll to position [1547, 0]
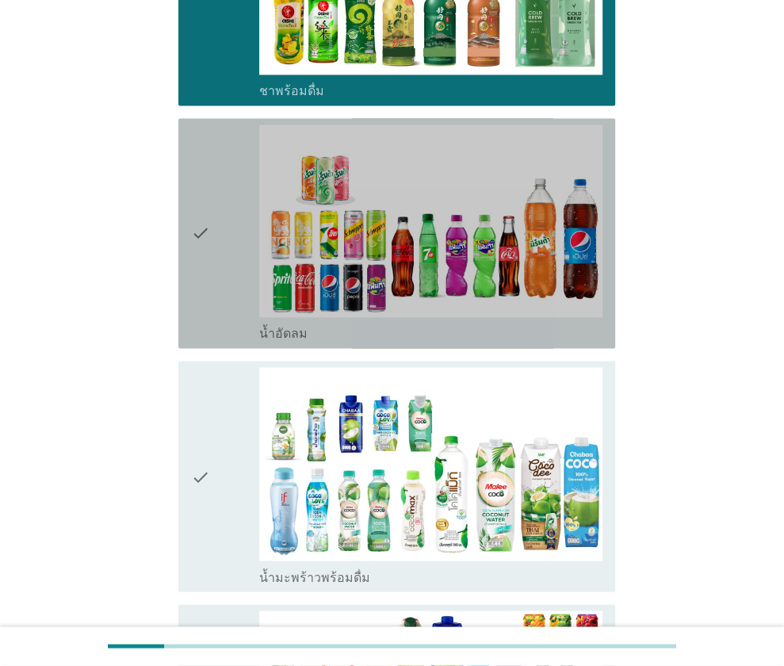
click at [191, 242] on icon "check" at bounding box center [200, 232] width 19 height 217
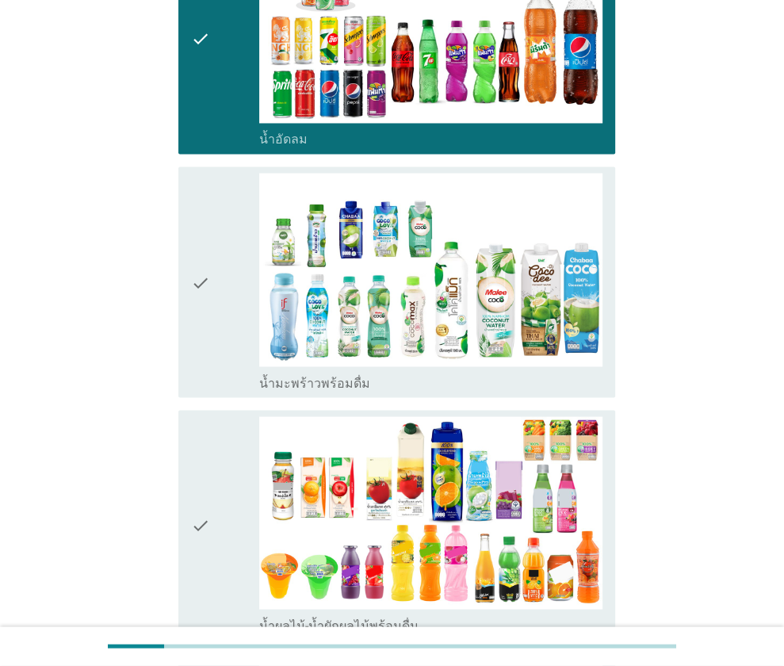
scroll to position [1744, 0]
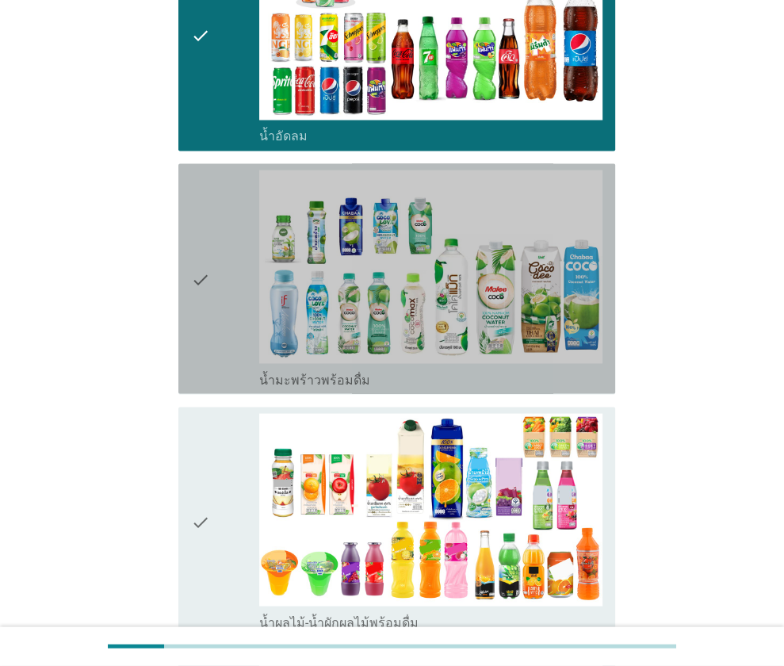
click at [206, 315] on icon "check" at bounding box center [200, 278] width 19 height 217
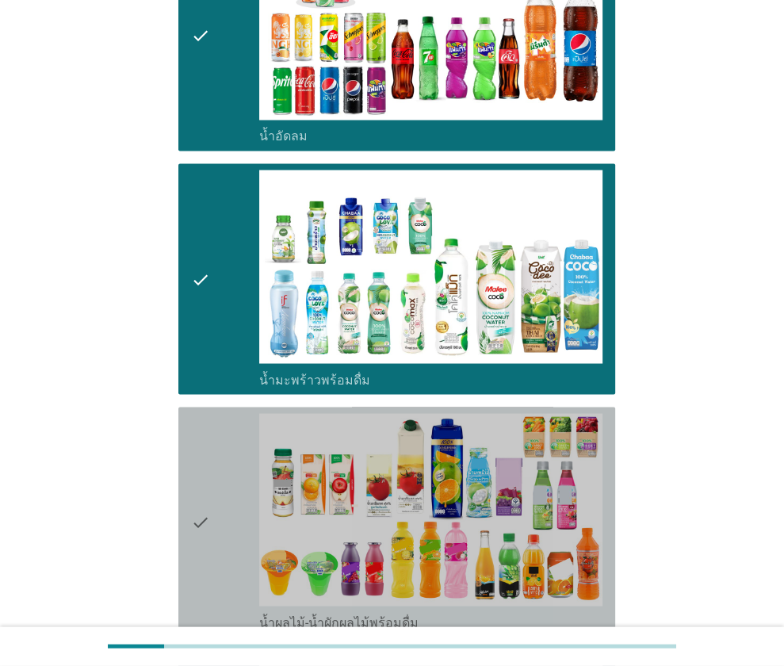
click at [220, 450] on div "check" at bounding box center [225, 521] width 69 height 217
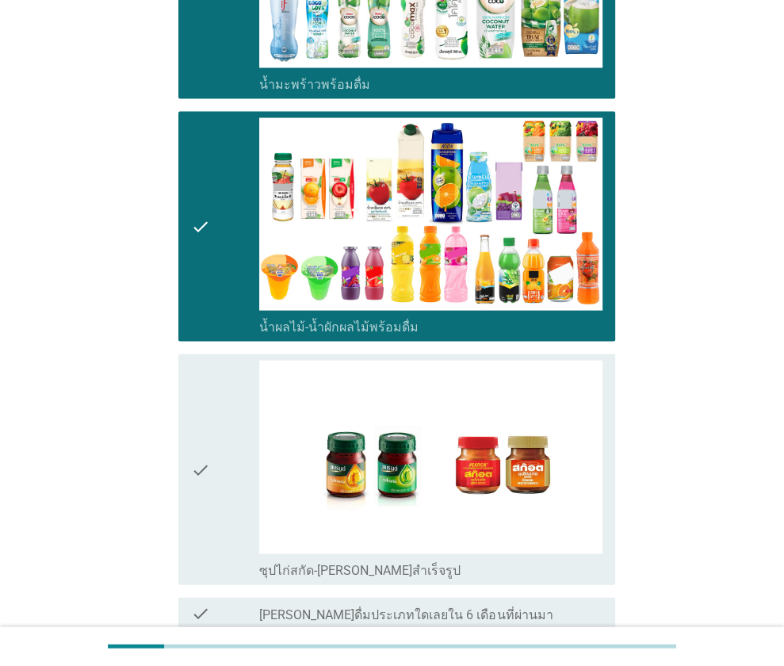
scroll to position [2039, 0]
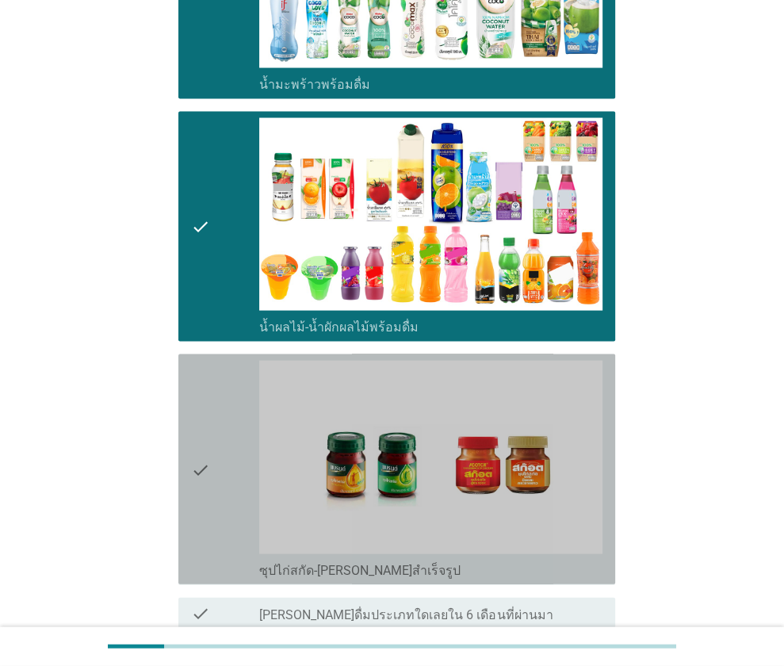
click at [220, 450] on div "check" at bounding box center [225, 469] width 69 height 217
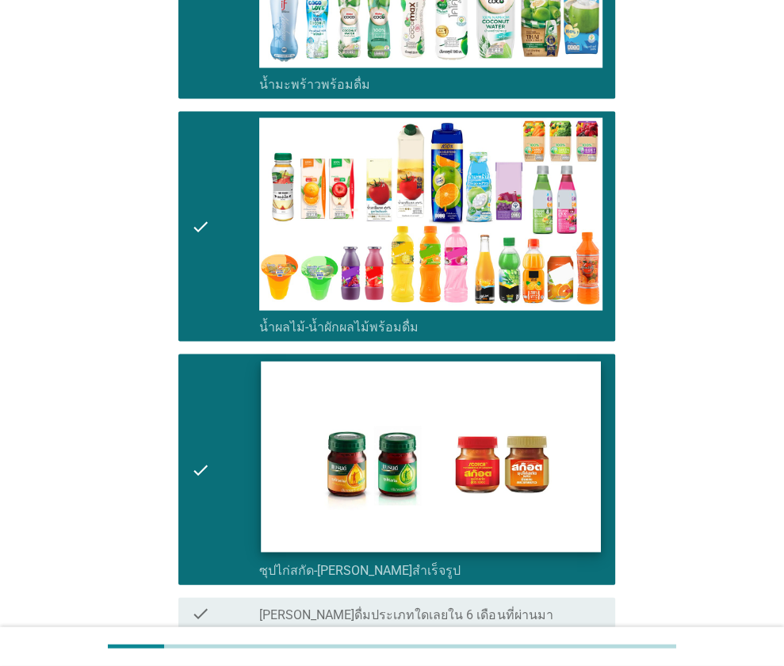
scroll to position [2166, 0]
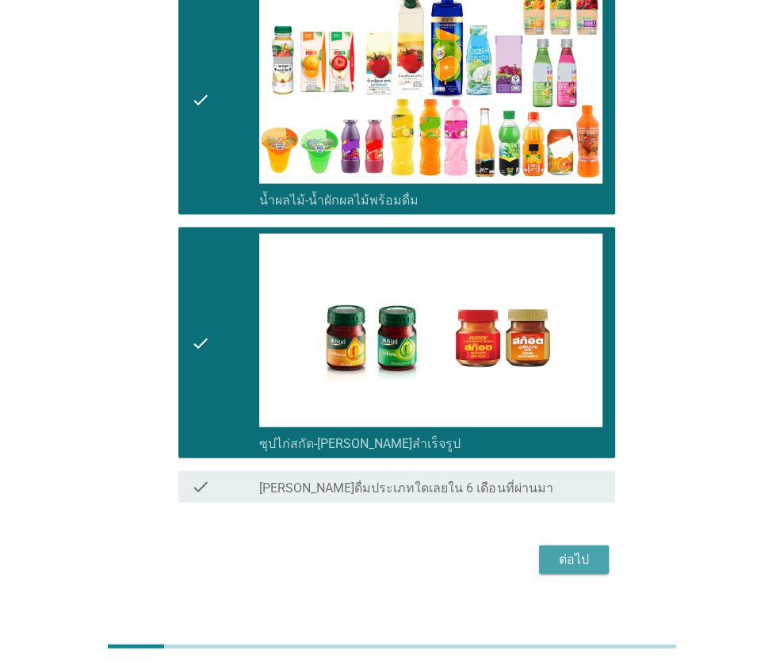
click at [580, 550] on div "ต่อไป" at bounding box center [574, 559] width 44 height 19
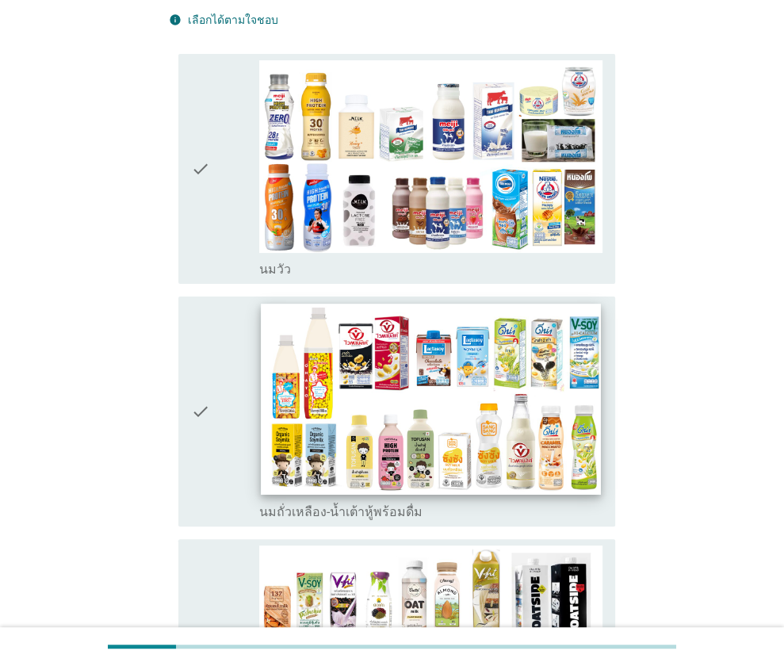
scroll to position [145, 0]
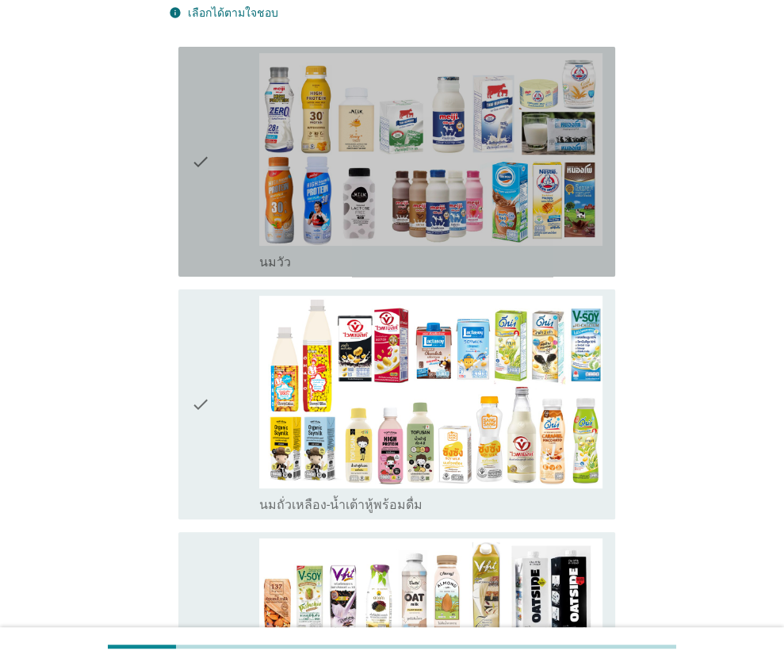
click at [228, 222] on div "check" at bounding box center [225, 161] width 69 height 217
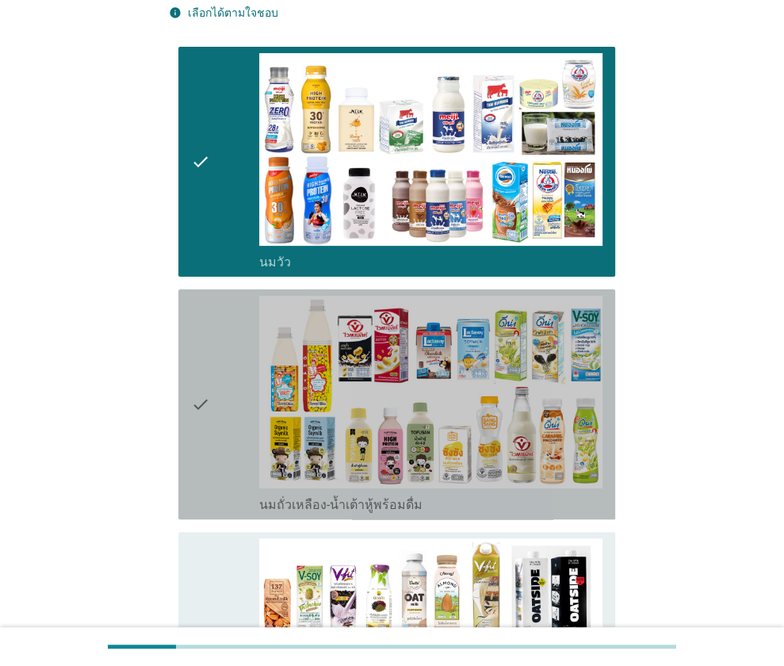
click at [228, 367] on div "check" at bounding box center [225, 404] width 69 height 217
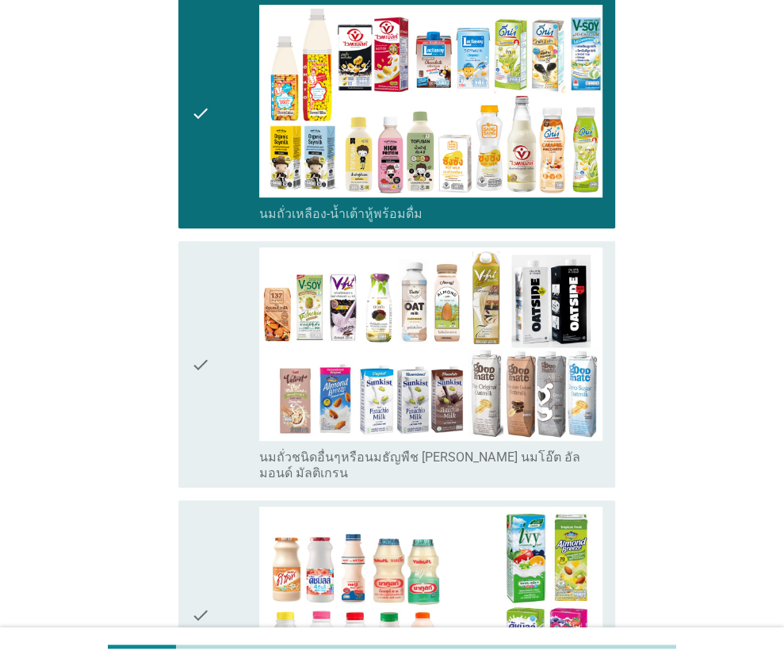
scroll to position [437, 0]
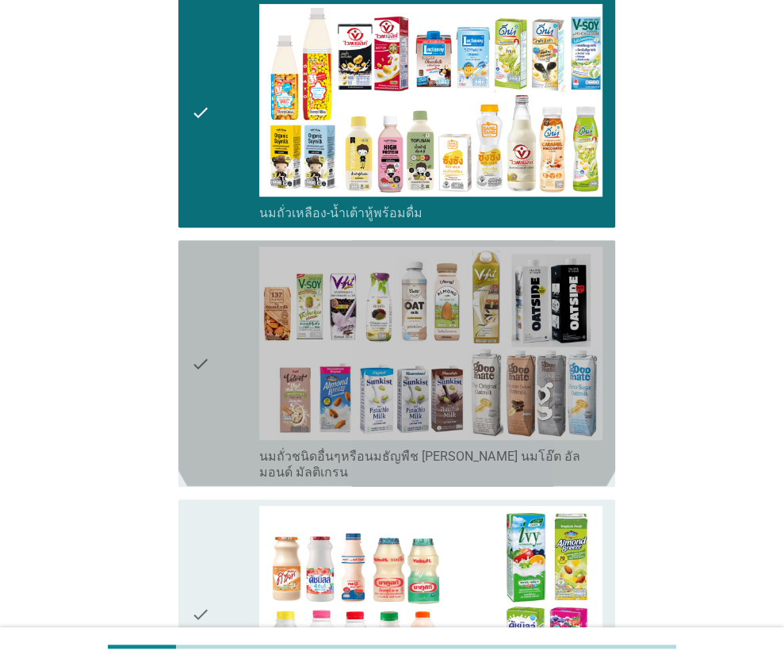
click at [212, 380] on div "check" at bounding box center [225, 363] width 69 height 233
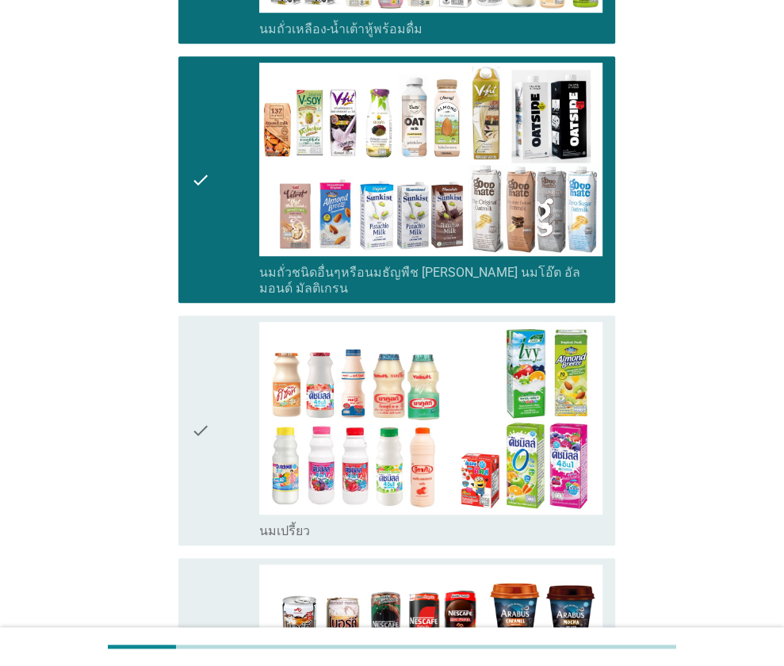
scroll to position [621, 0]
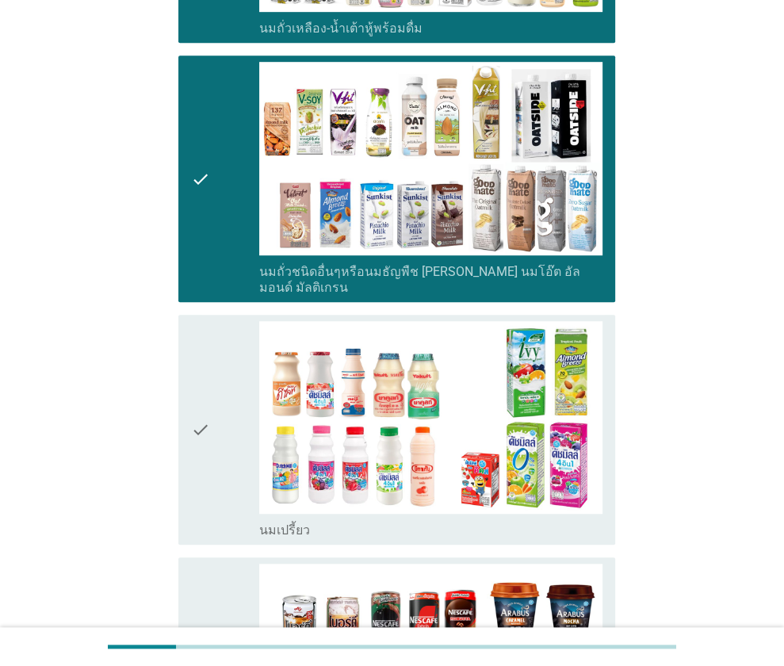
click at [254, 383] on div "check" at bounding box center [225, 429] width 69 height 217
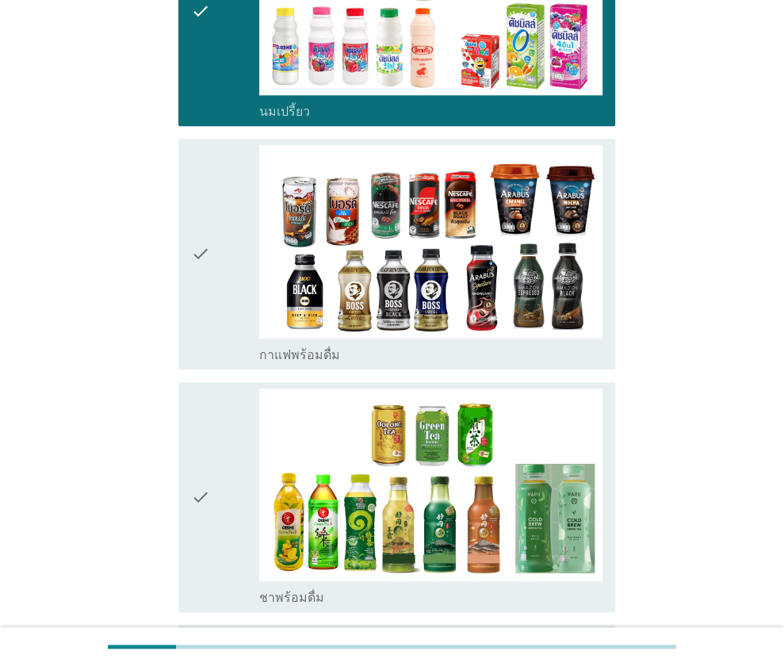
scroll to position [1050, 0]
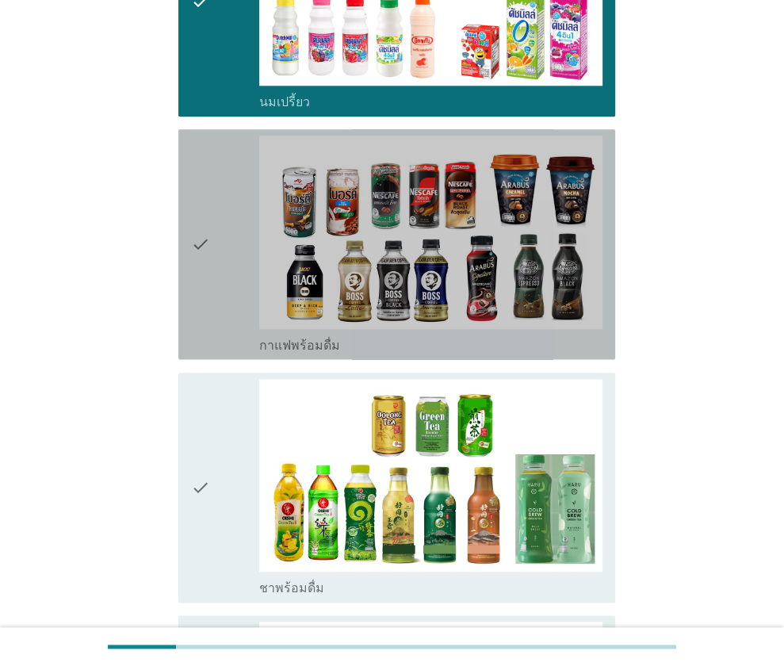
click at [200, 319] on icon "check" at bounding box center [200, 244] width 19 height 217
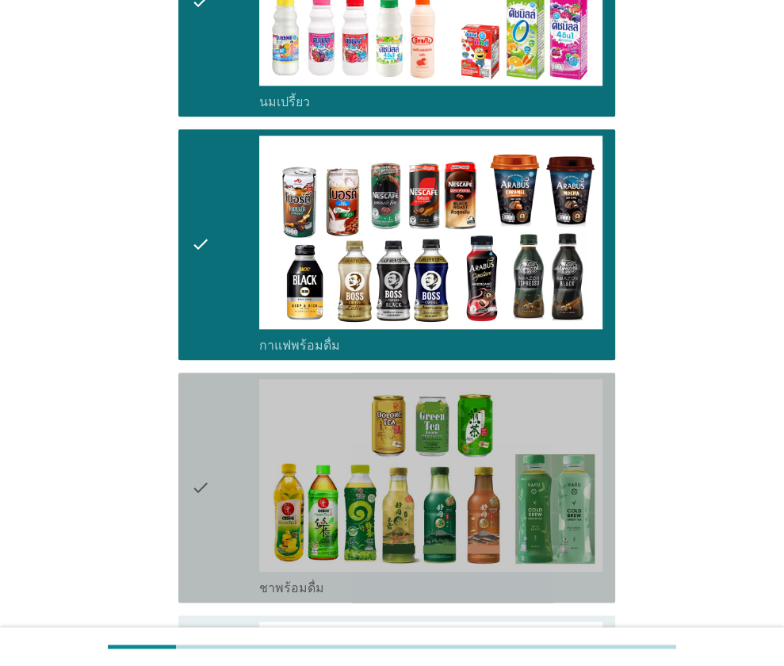
click at [198, 449] on icon "check" at bounding box center [200, 487] width 19 height 217
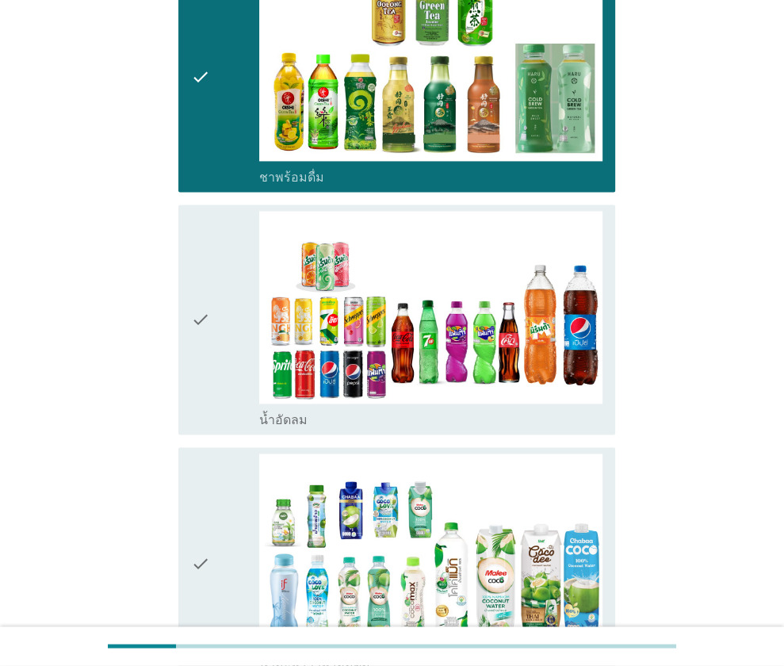
scroll to position [1461, 0]
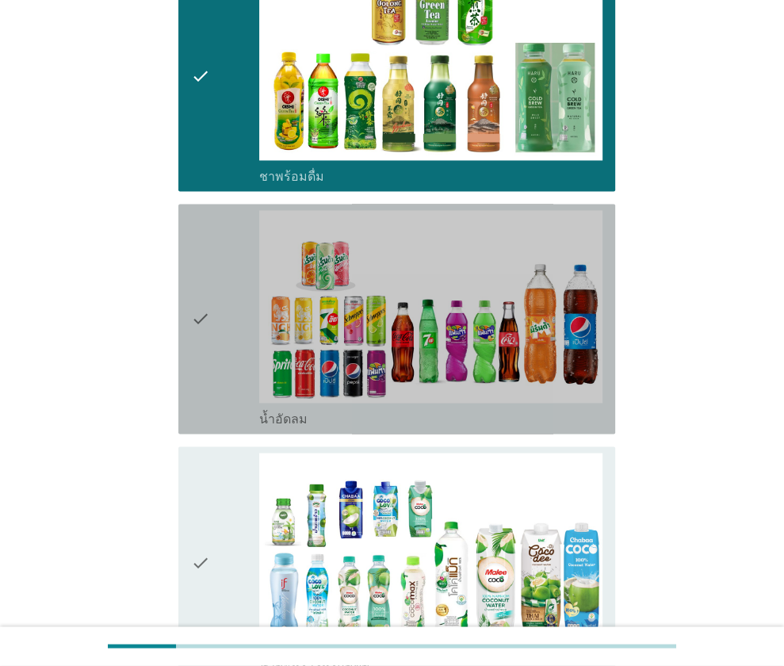
click at [215, 340] on div "check" at bounding box center [225, 318] width 69 height 217
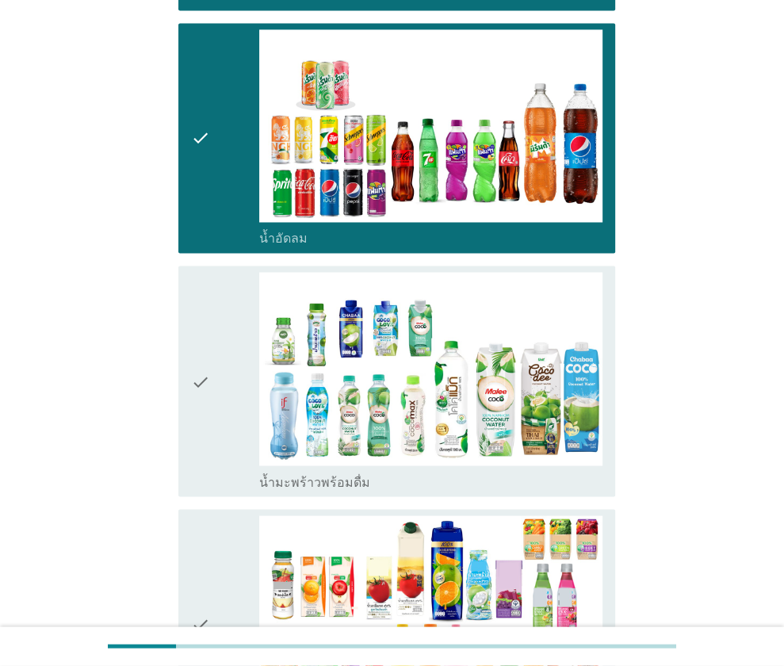
scroll to position [1643, 0]
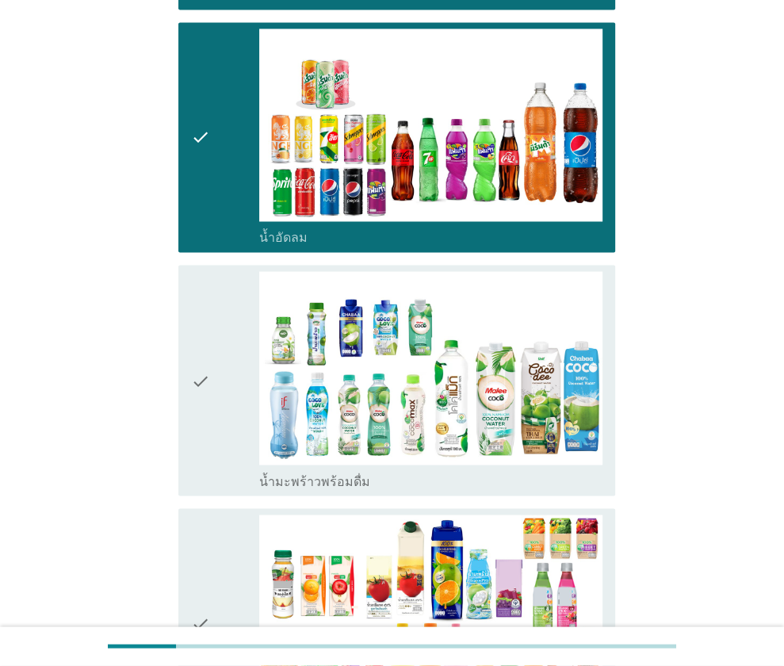
click at [243, 514] on div "check" at bounding box center [225, 622] width 69 height 217
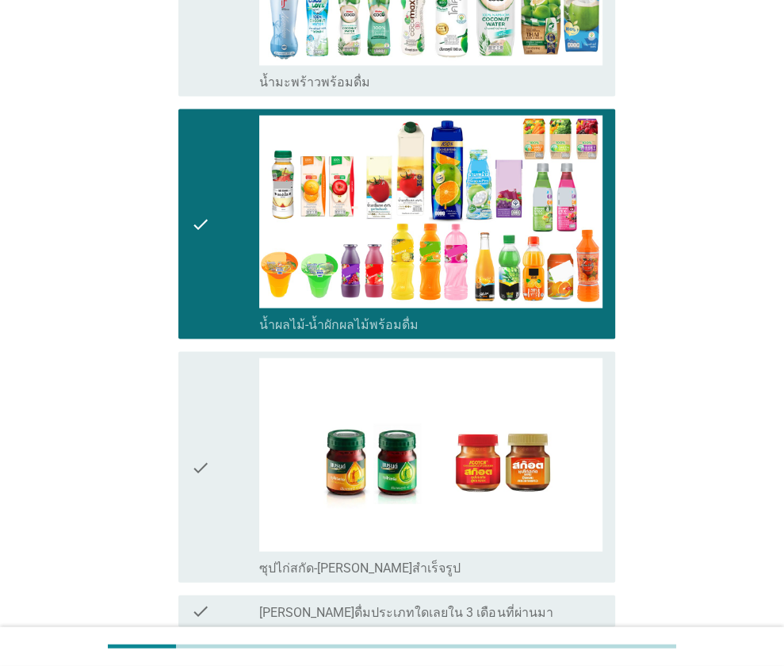
scroll to position [2042, 0]
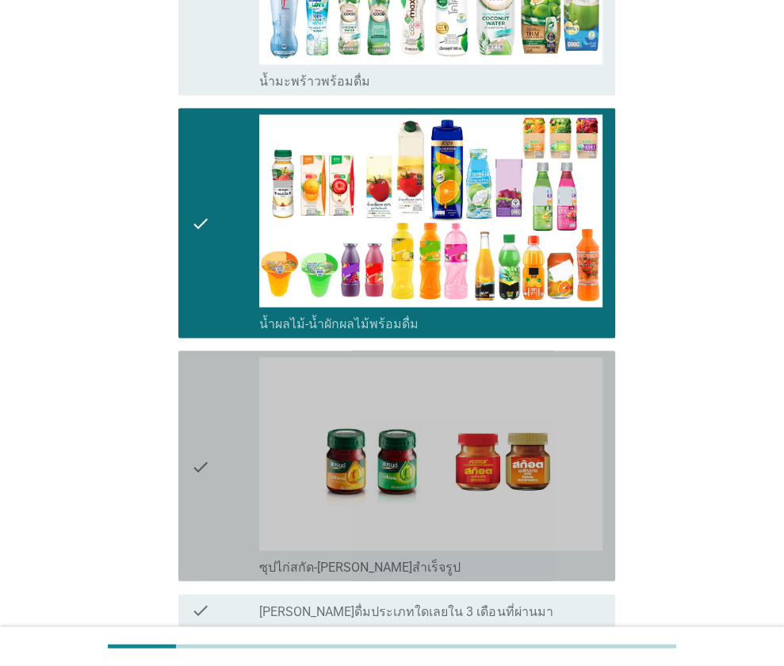
click at [236, 440] on div "check" at bounding box center [225, 466] width 69 height 217
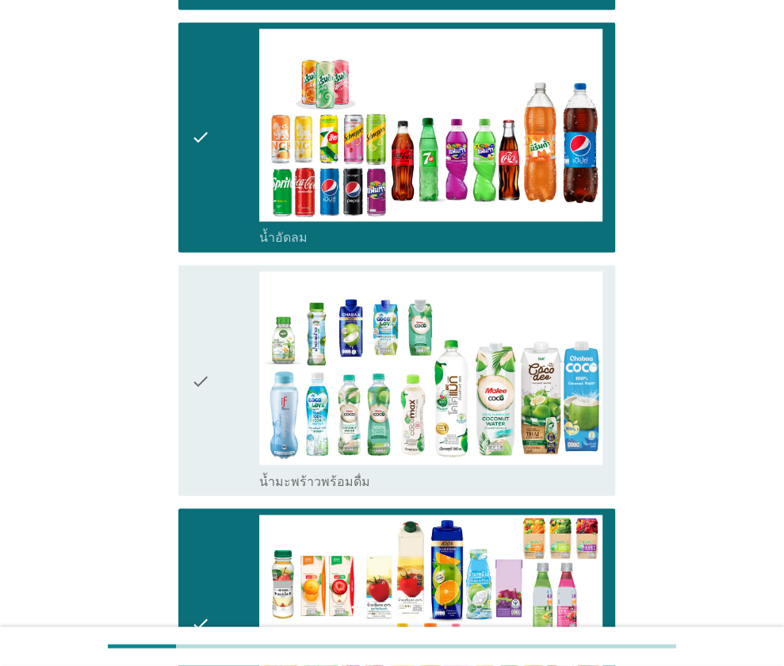
scroll to position [1638, 0]
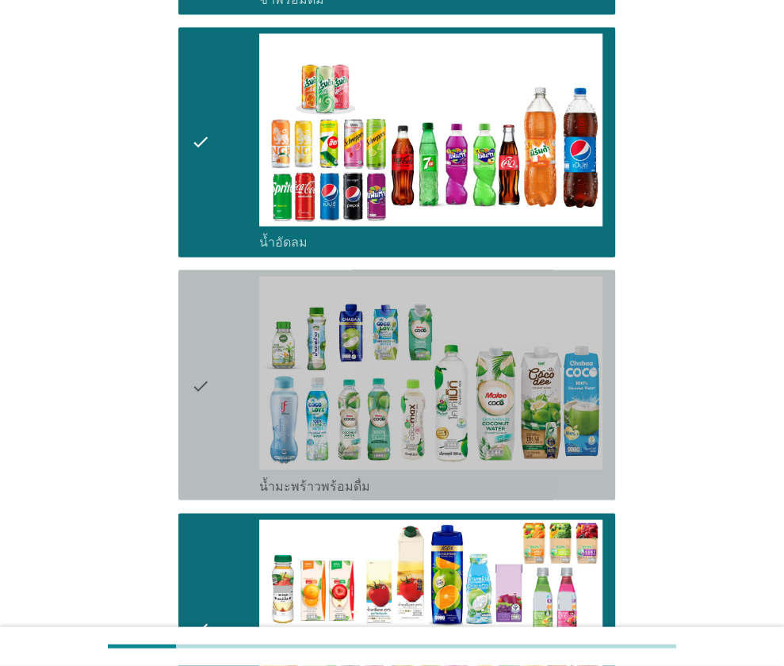
click at [211, 335] on div "check" at bounding box center [225, 384] width 69 height 217
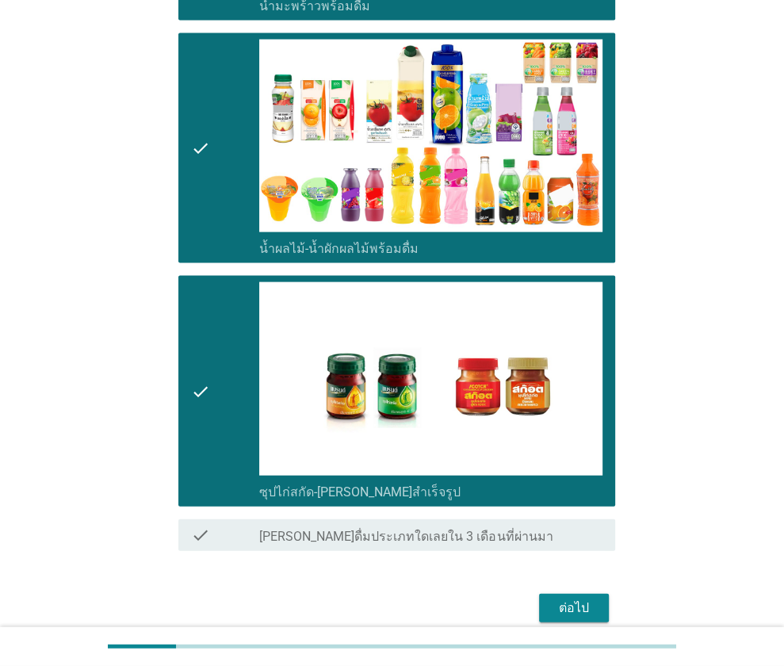
scroll to position [2118, 0]
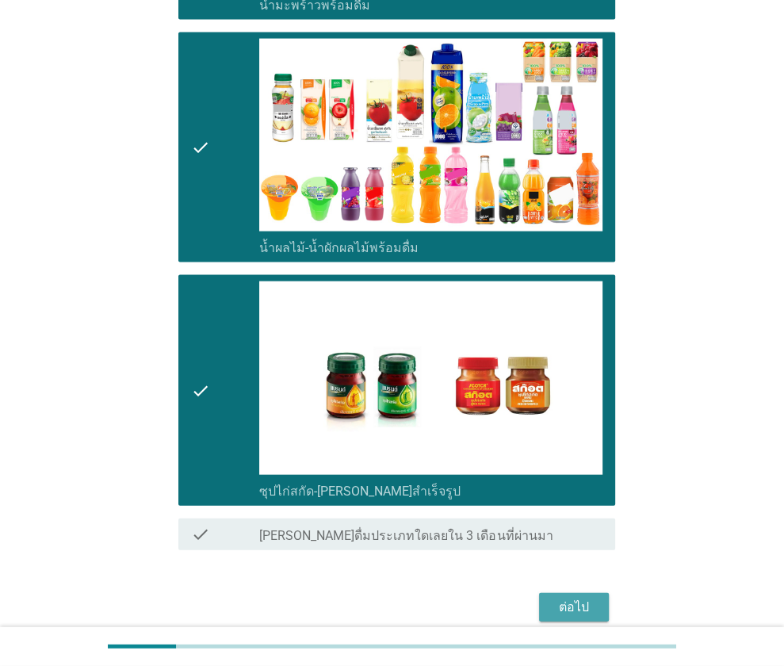
click at [571, 598] on div "ต่อไป" at bounding box center [574, 607] width 44 height 19
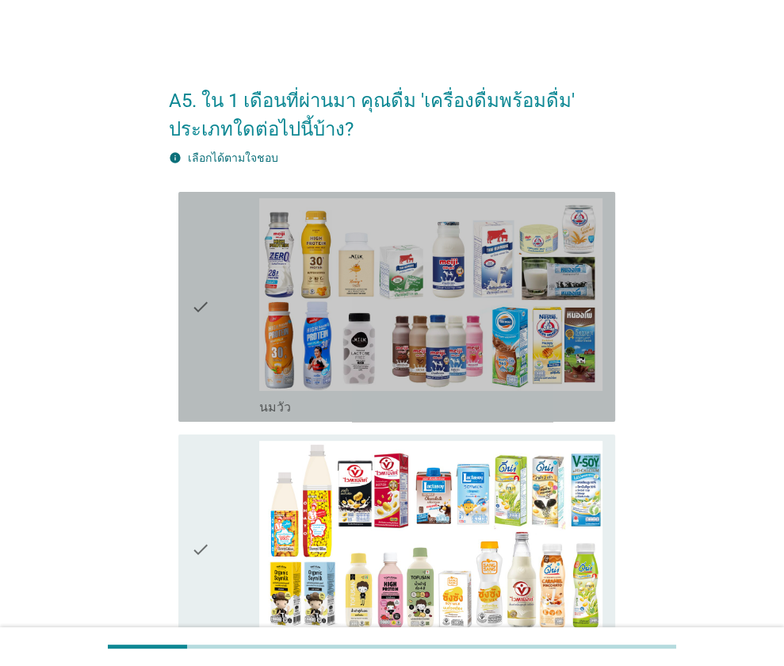
click at [208, 392] on icon "check" at bounding box center [200, 306] width 19 height 217
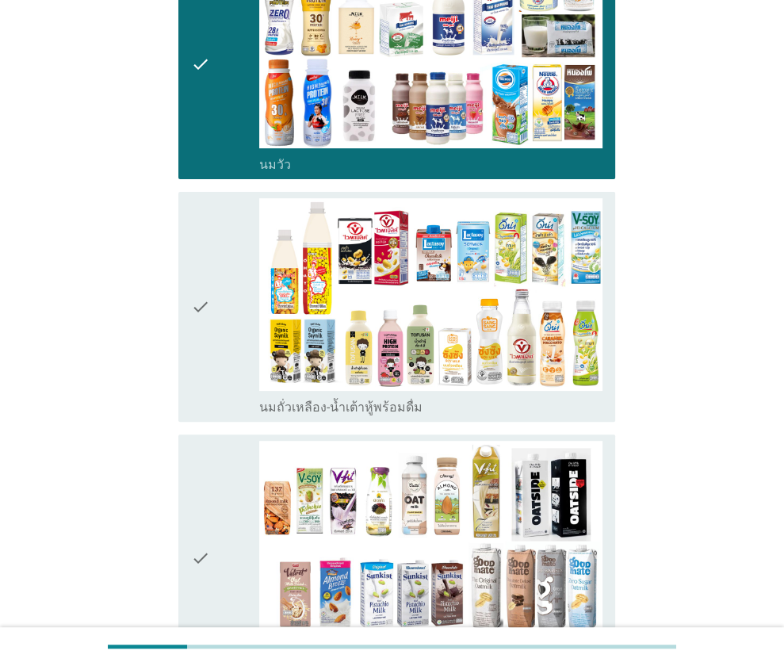
scroll to position [243, 0]
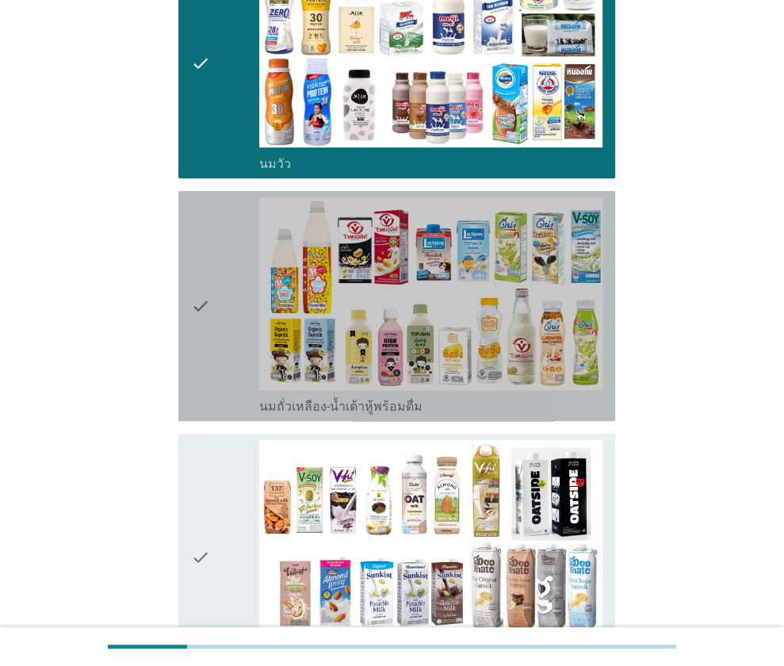
click at [231, 285] on div "check" at bounding box center [225, 305] width 69 height 217
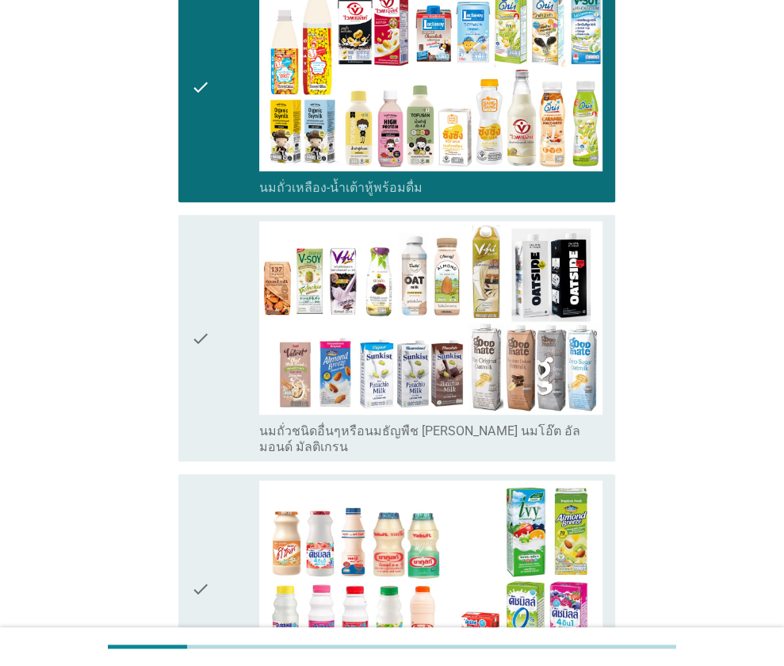
click at [209, 400] on icon "check" at bounding box center [200, 337] width 19 height 233
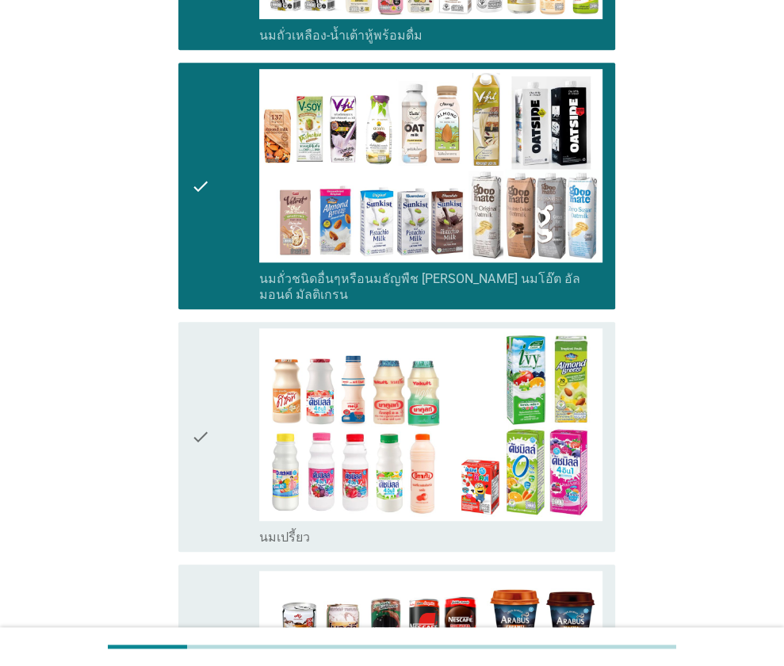
scroll to position [615, 0]
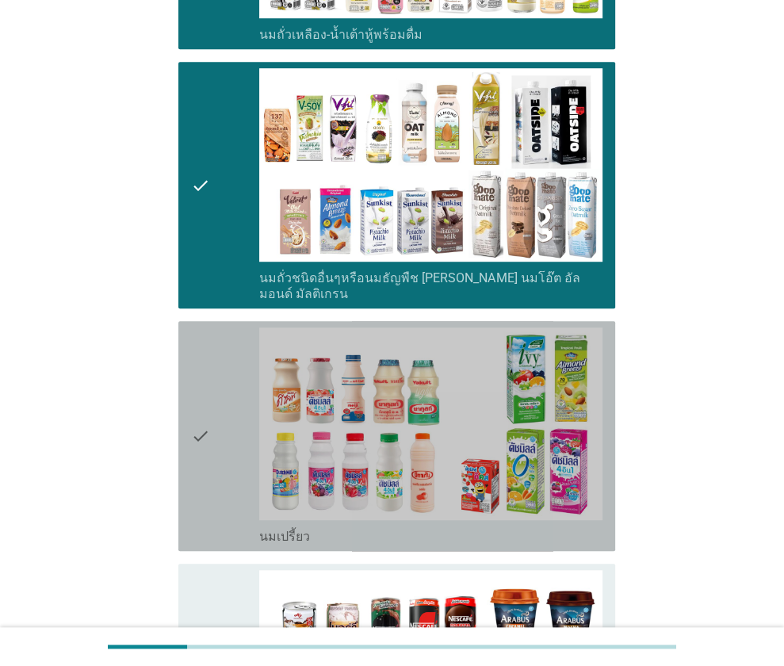
click at [209, 400] on icon "check" at bounding box center [200, 435] width 19 height 217
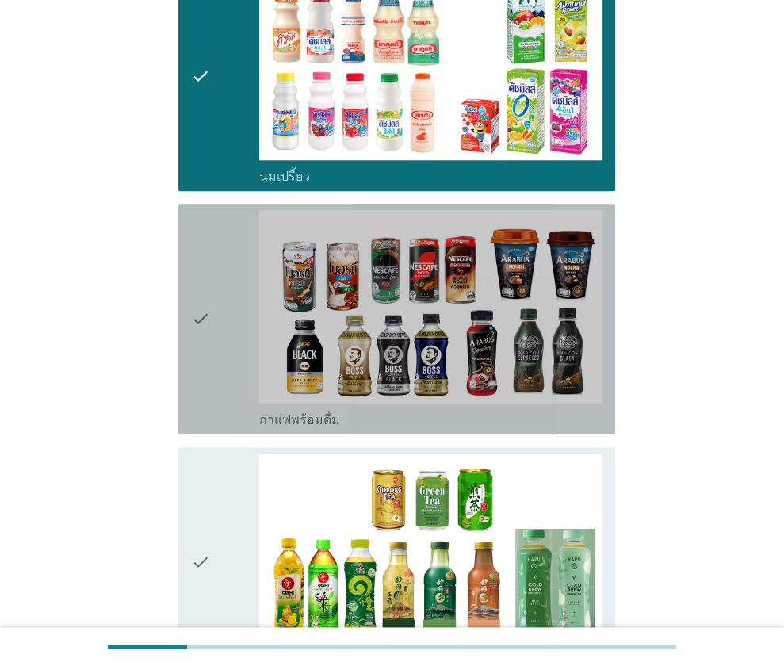
click at [205, 351] on icon "check" at bounding box center [200, 318] width 19 height 217
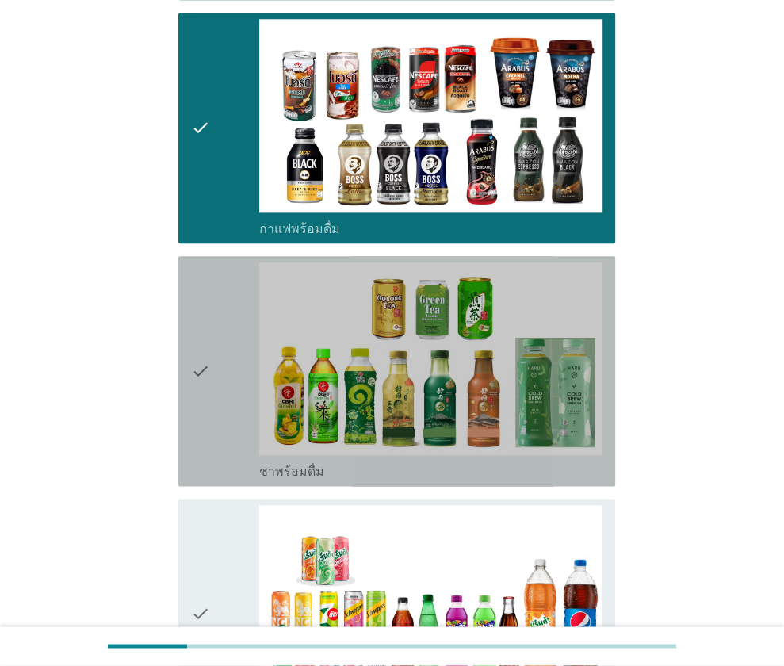
click at [209, 415] on div "check" at bounding box center [225, 370] width 69 height 217
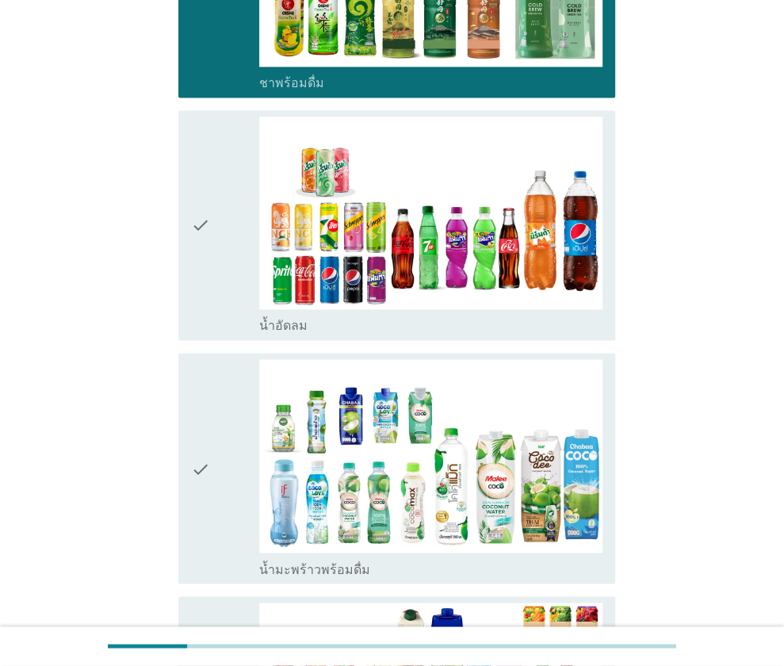
scroll to position [1581, 0]
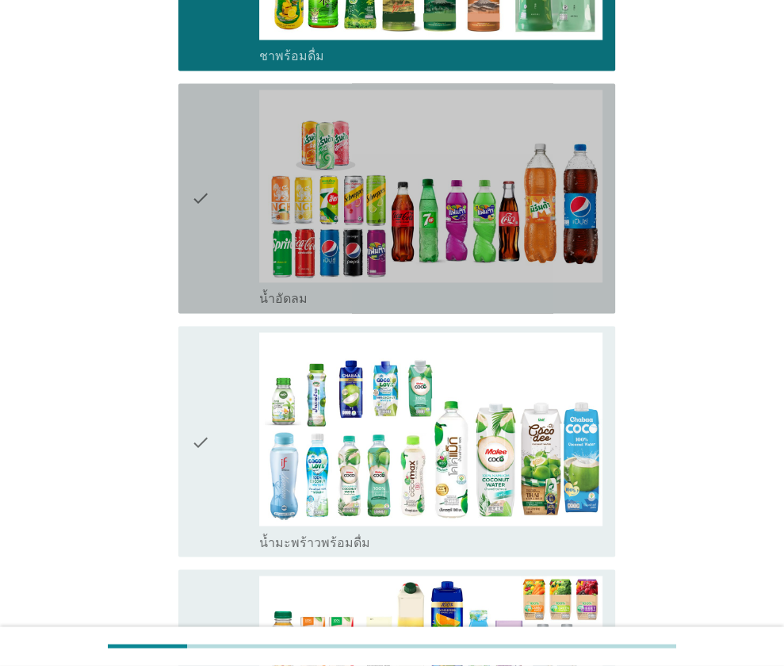
click at [198, 253] on icon "check" at bounding box center [200, 198] width 19 height 217
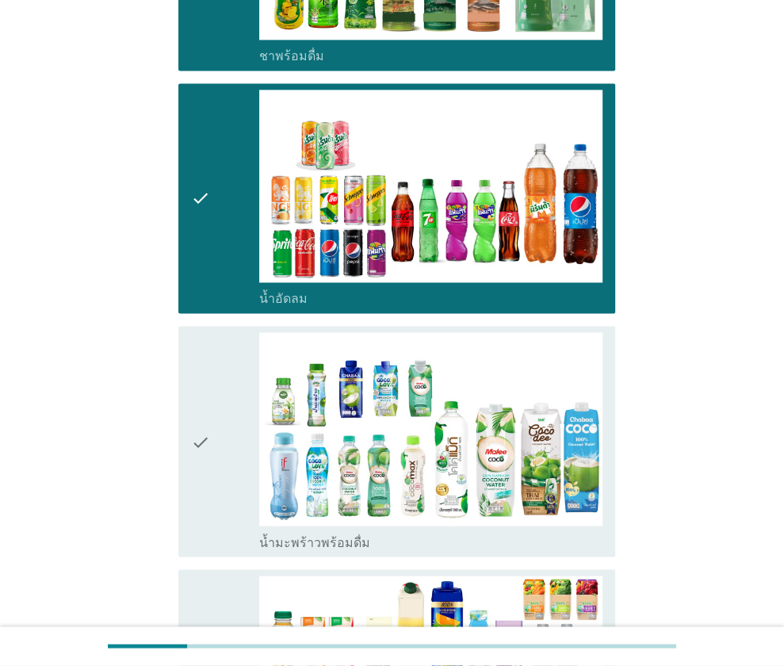
click at [207, 352] on icon "check" at bounding box center [200, 440] width 19 height 217
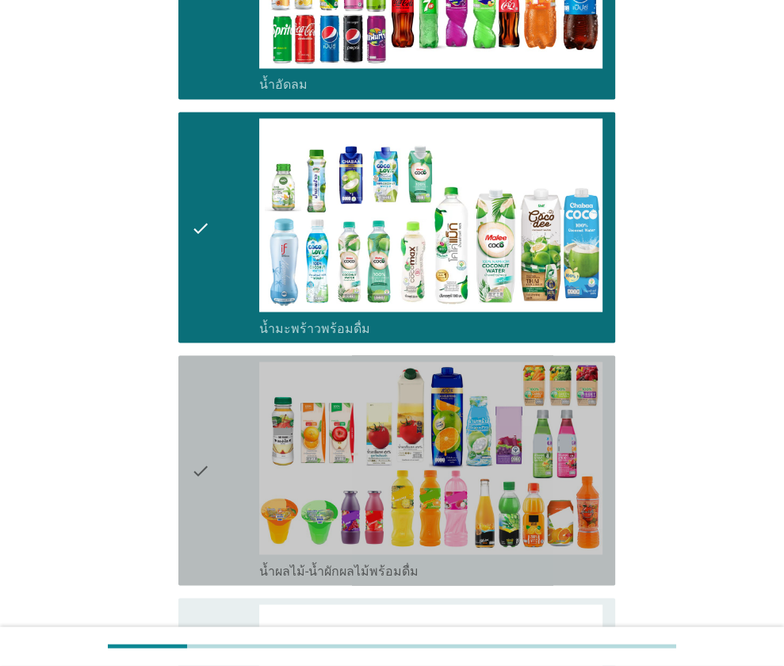
click at [207, 408] on icon "check" at bounding box center [200, 469] width 19 height 217
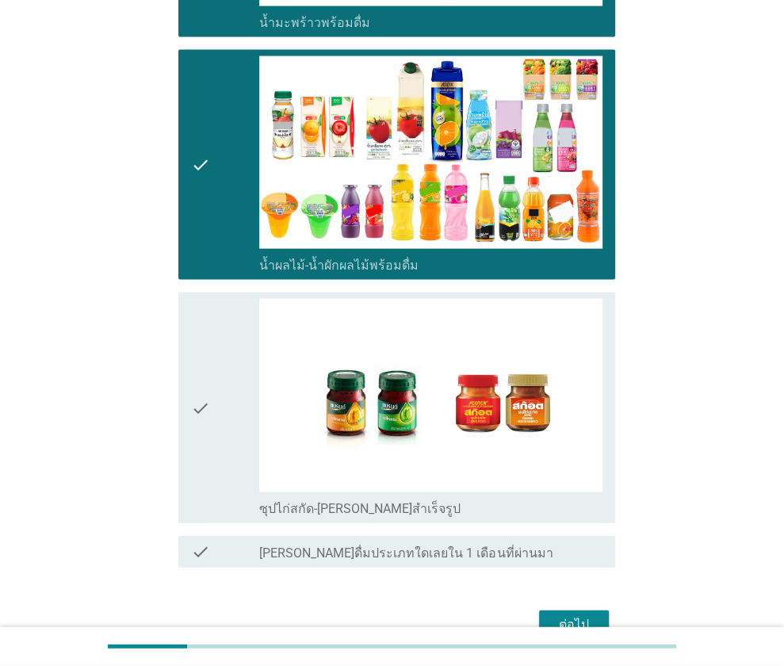
scroll to position [2105, 0]
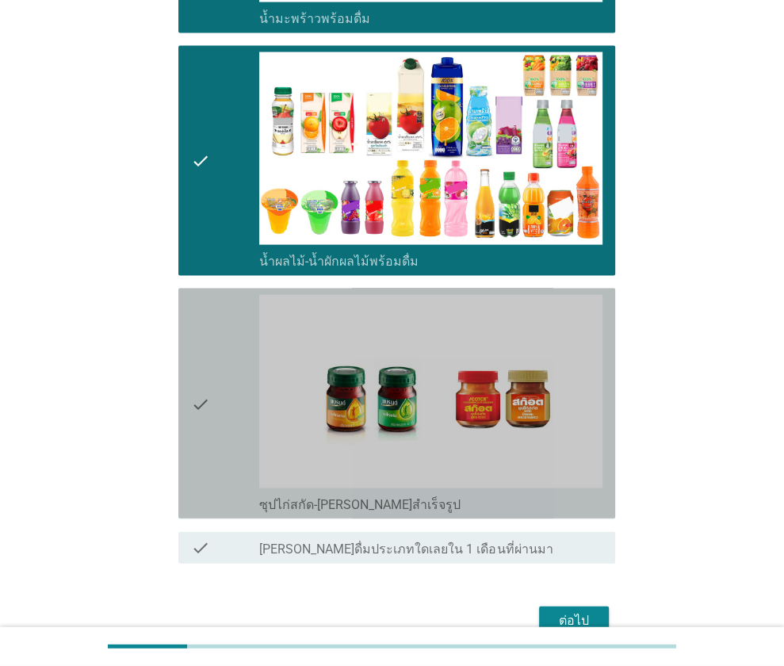
click at [207, 408] on icon "check" at bounding box center [200, 403] width 19 height 217
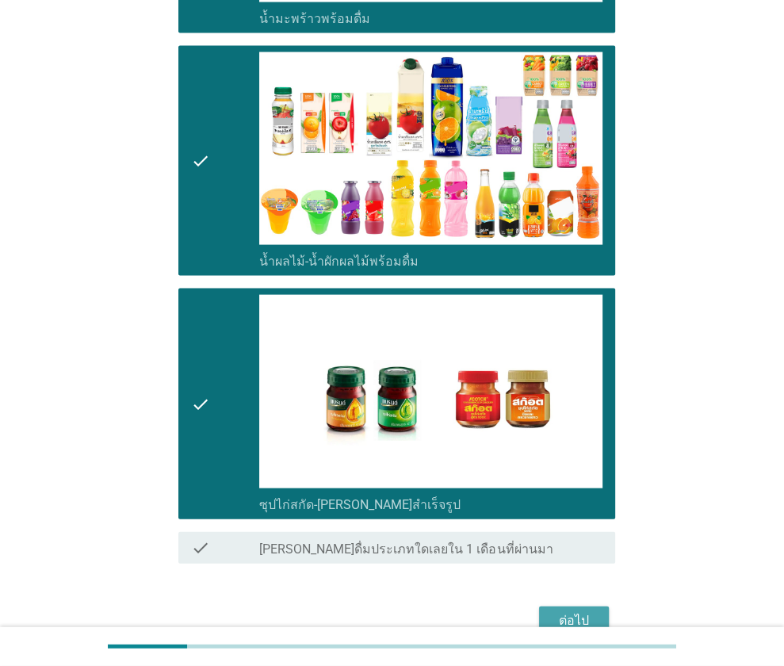
click at [543, 606] on button "ต่อไป" at bounding box center [574, 620] width 70 height 29
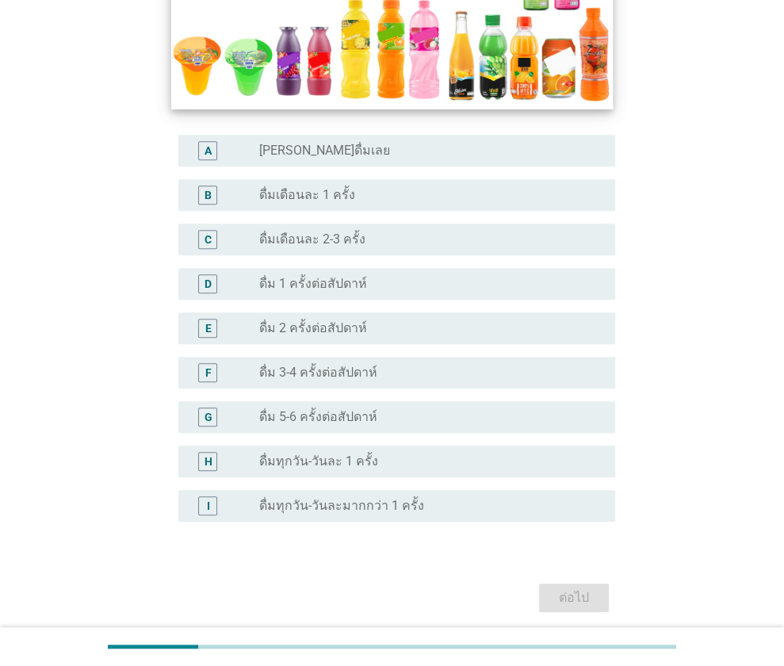
scroll to position [443, 0]
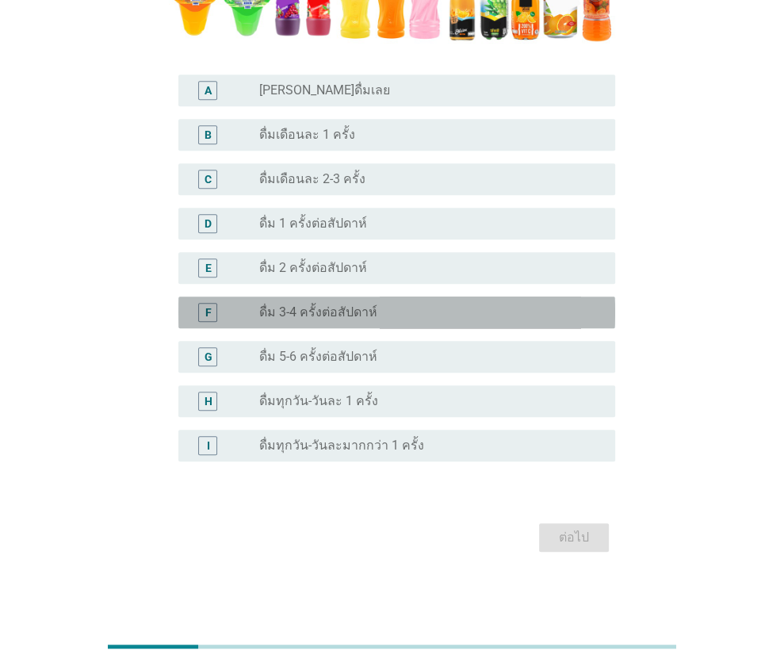
click at [343, 310] on label "ดื่ม 3-4 ครั้งต่อสัปดาห์" at bounding box center [318, 312] width 118 height 16
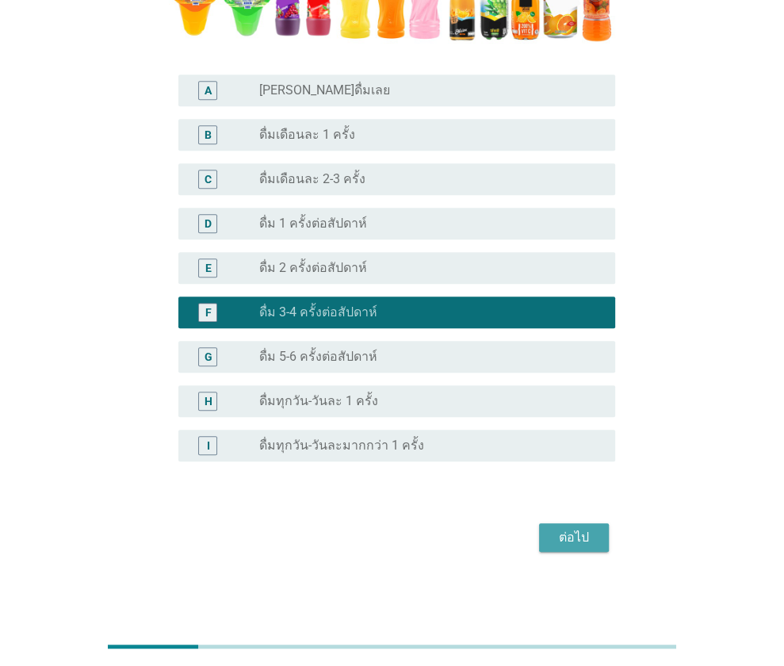
click at [568, 524] on button "ต่อไป" at bounding box center [574, 537] width 70 height 29
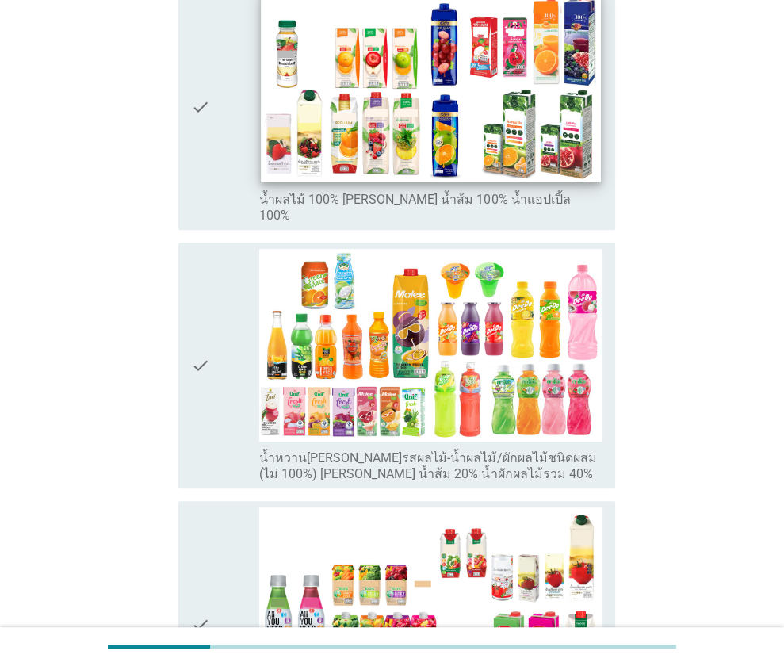
scroll to position [263, 0]
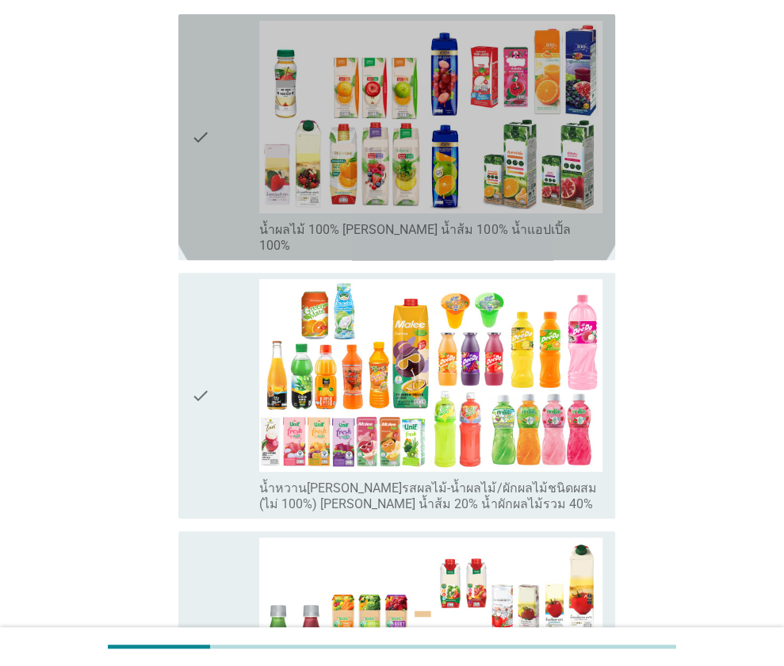
click at [191, 167] on icon "check" at bounding box center [200, 137] width 19 height 233
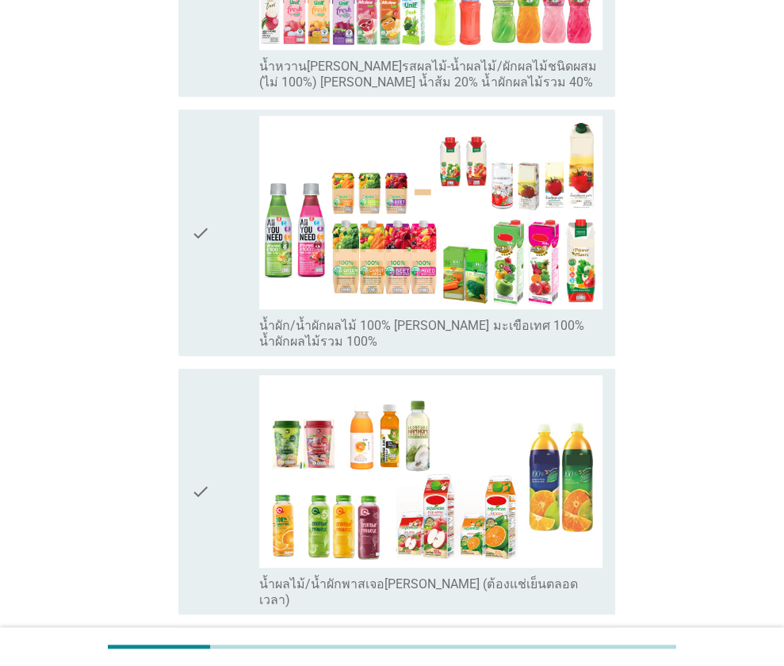
scroll to position [685, 0]
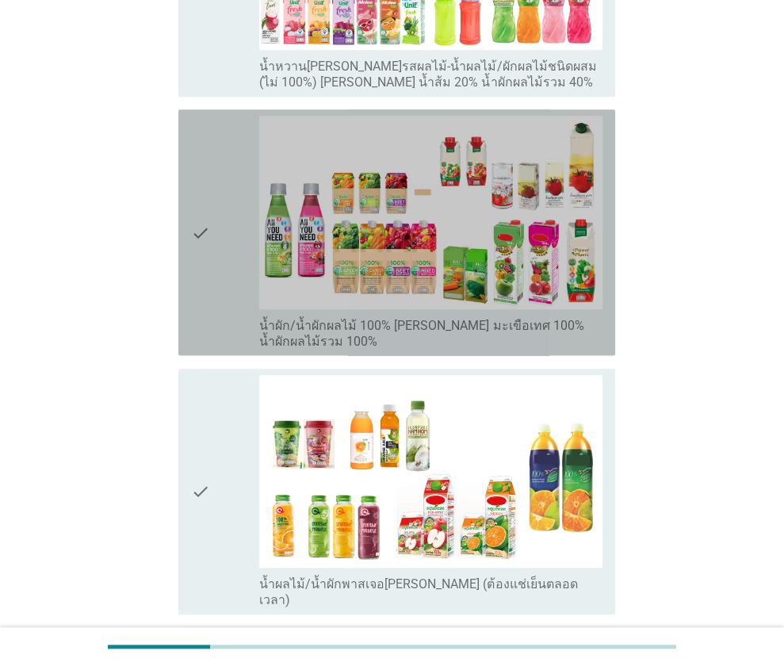
click at [178, 234] on div "check check_box_outline_blank น้ำผัก/น้ำผักผลไม้ 100% [PERSON_NAME] มะเขือเทศ 1…" at bounding box center [396, 232] width 437 height 246
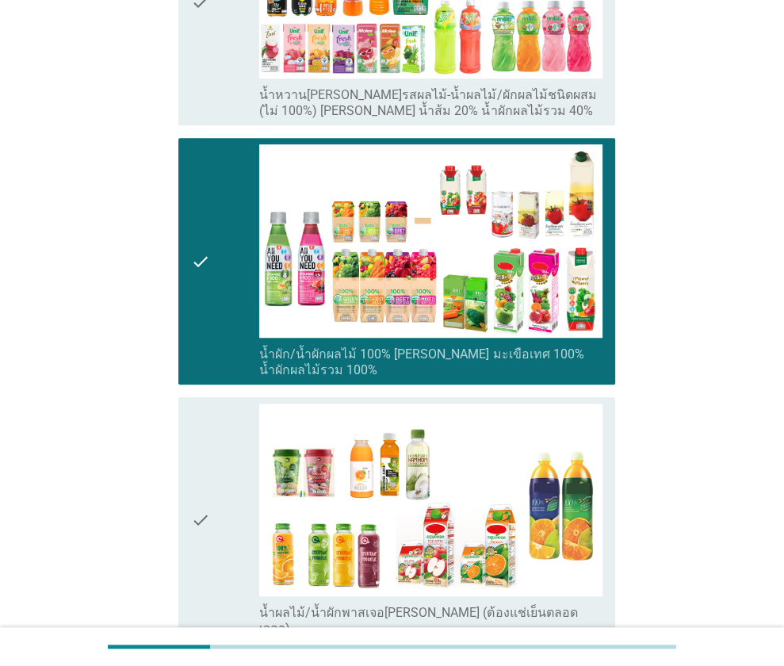
scroll to position [845, 0]
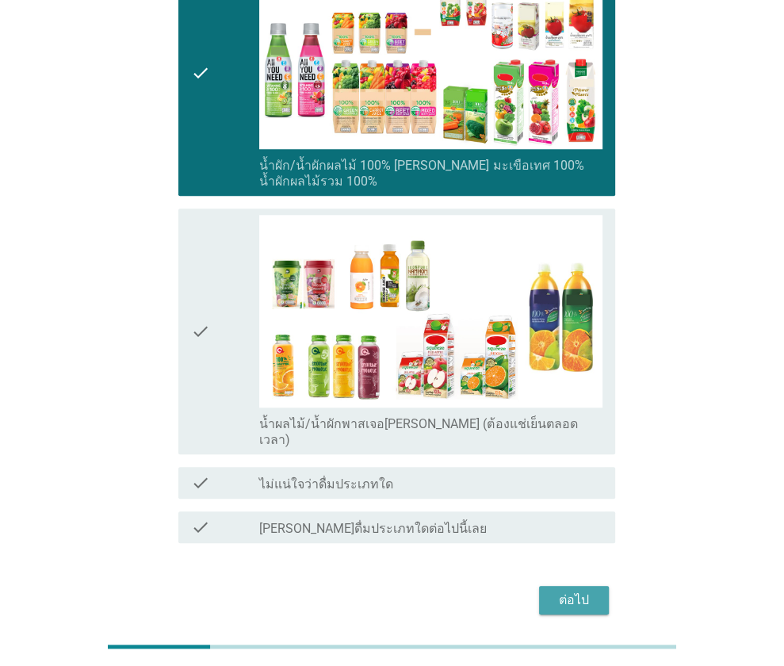
click at [562, 591] on div "ต่อไป" at bounding box center [574, 600] width 44 height 19
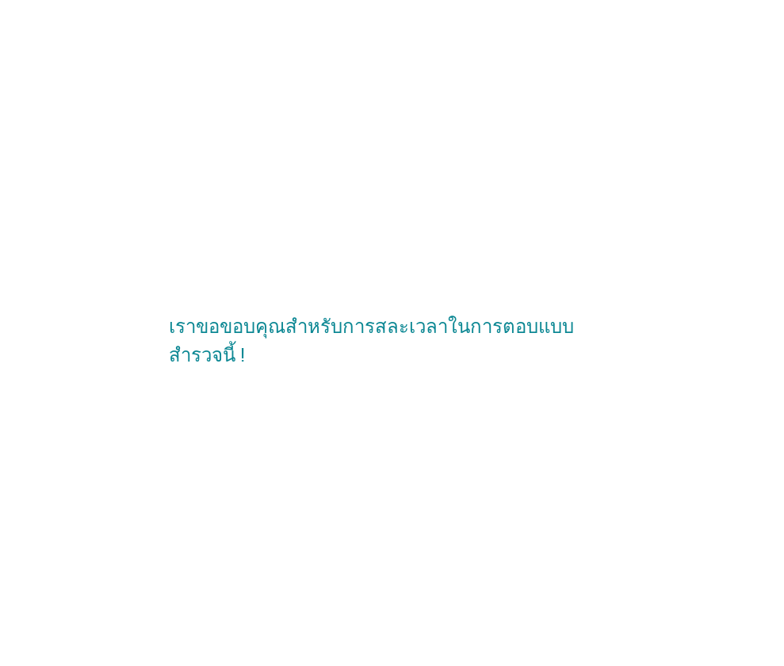
scroll to position [0, 0]
